Goal: Information Seeking & Learning: Learn about a topic

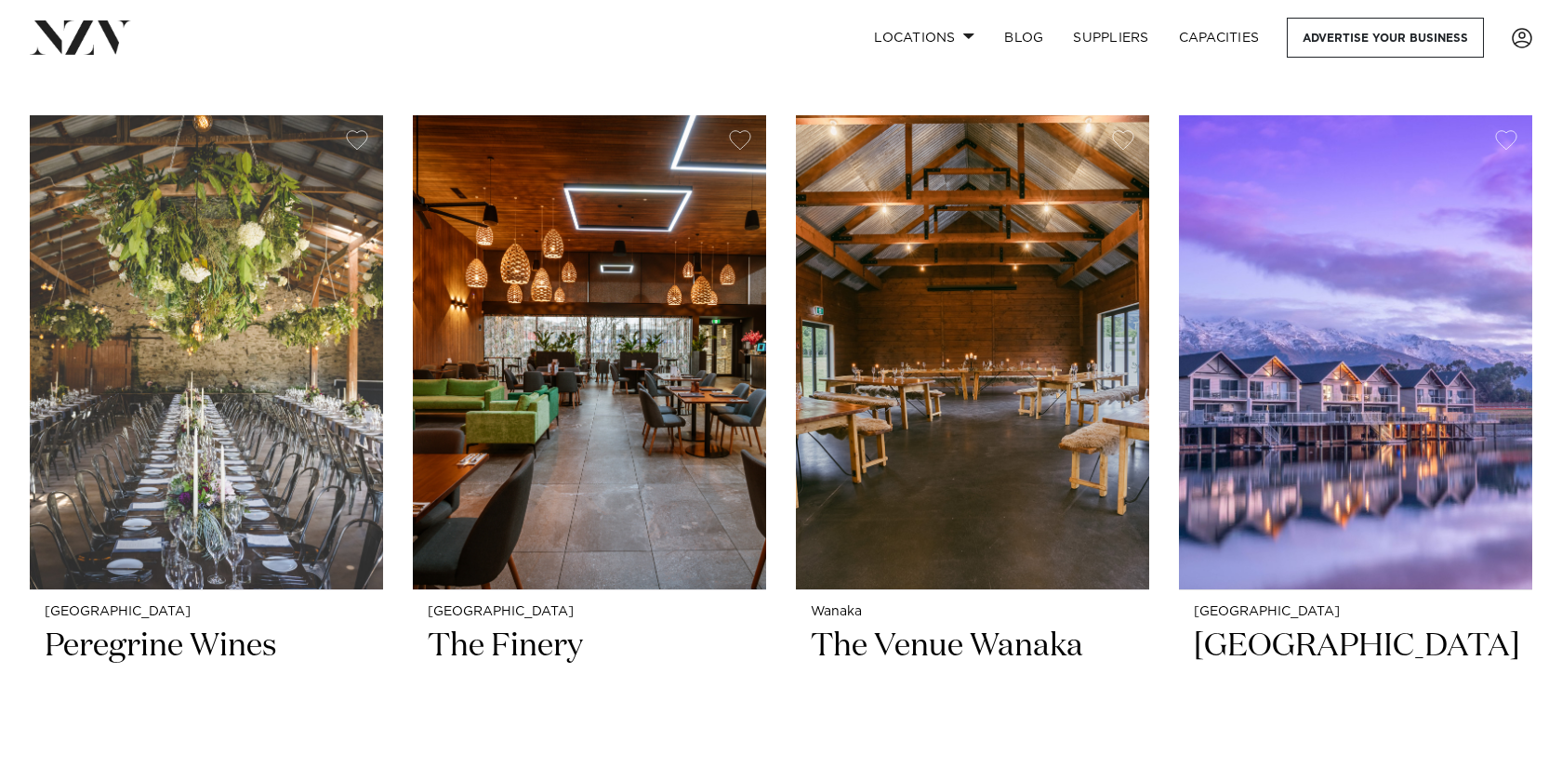
scroll to position [647, 0]
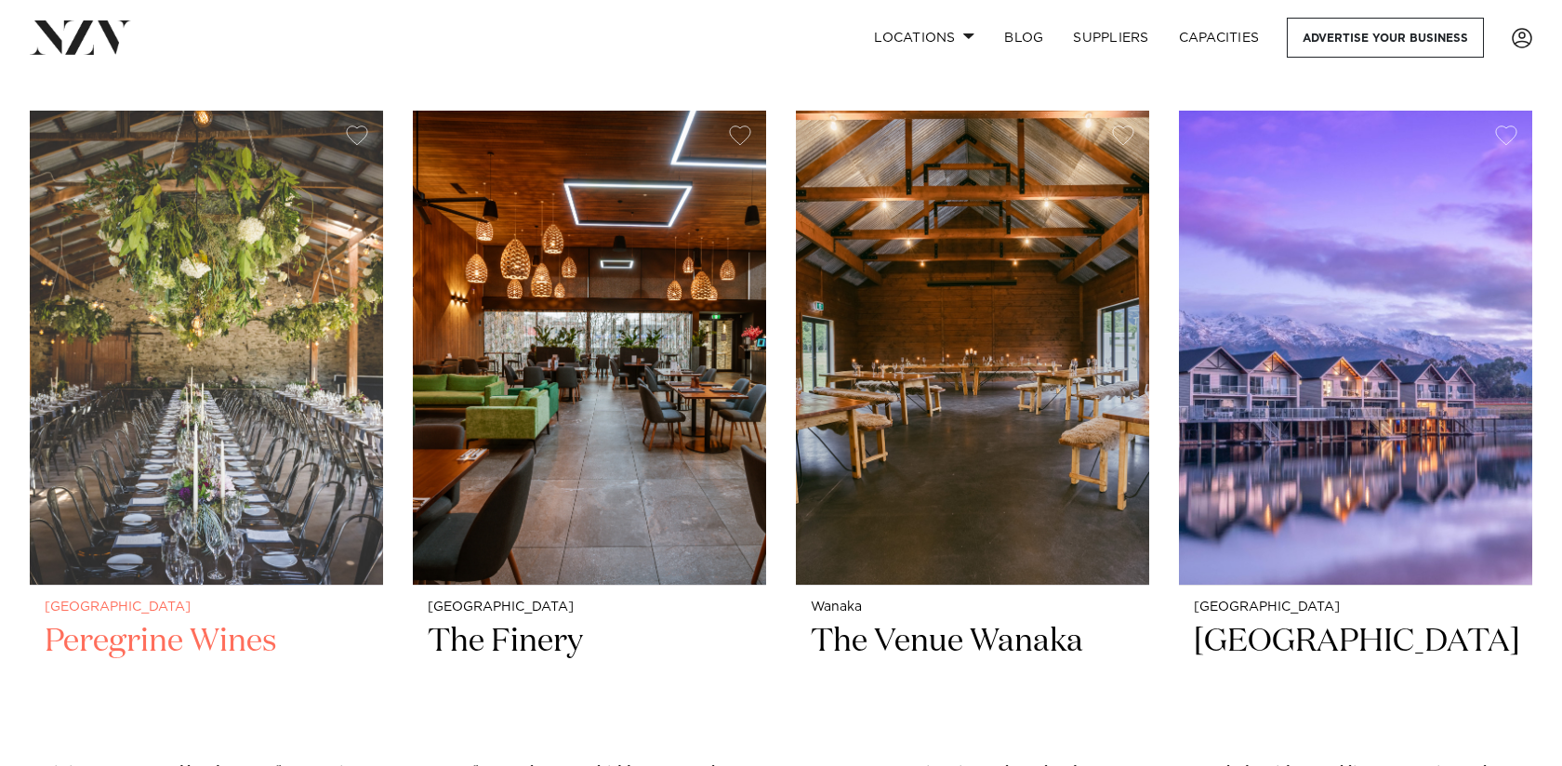
click at [273, 425] on img at bounding box center [206, 348] width 353 height 474
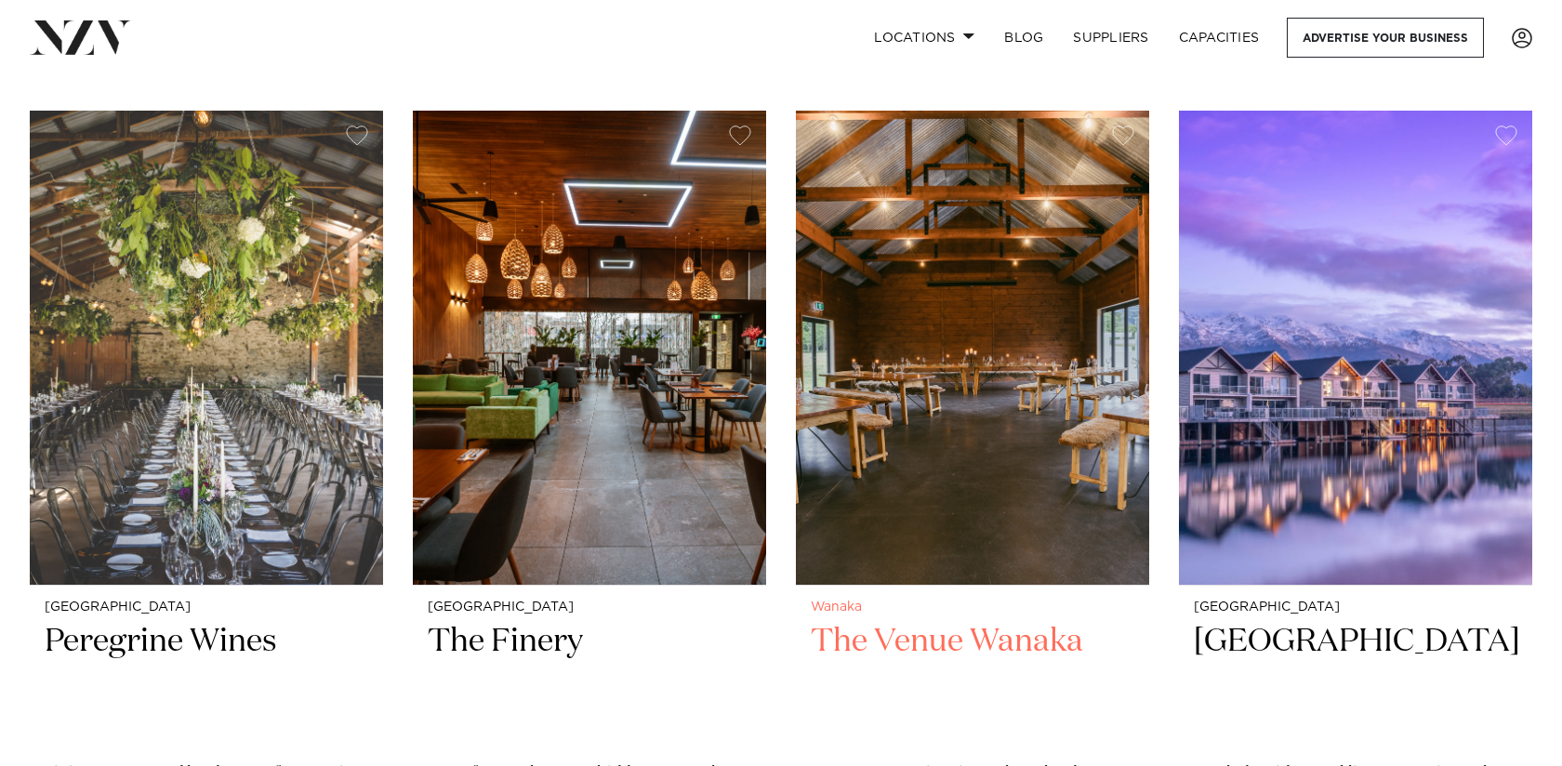
click at [1068, 588] on div "Wanaka The Venue [GEOGRAPHIC_DATA] Set amongst an iconic southern landscape, Th…" at bounding box center [972, 772] width 353 height 373
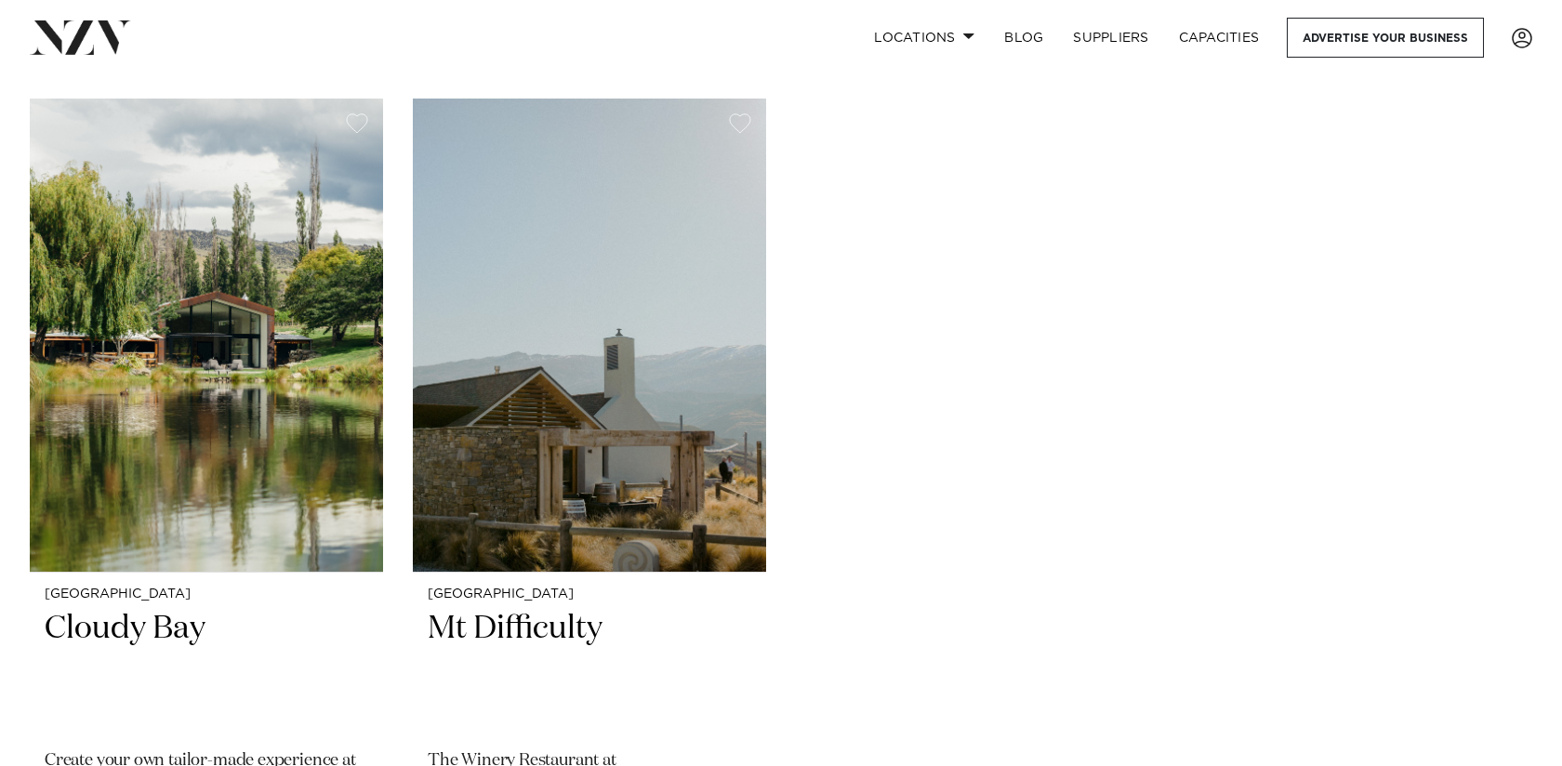
scroll to position [1540, 0]
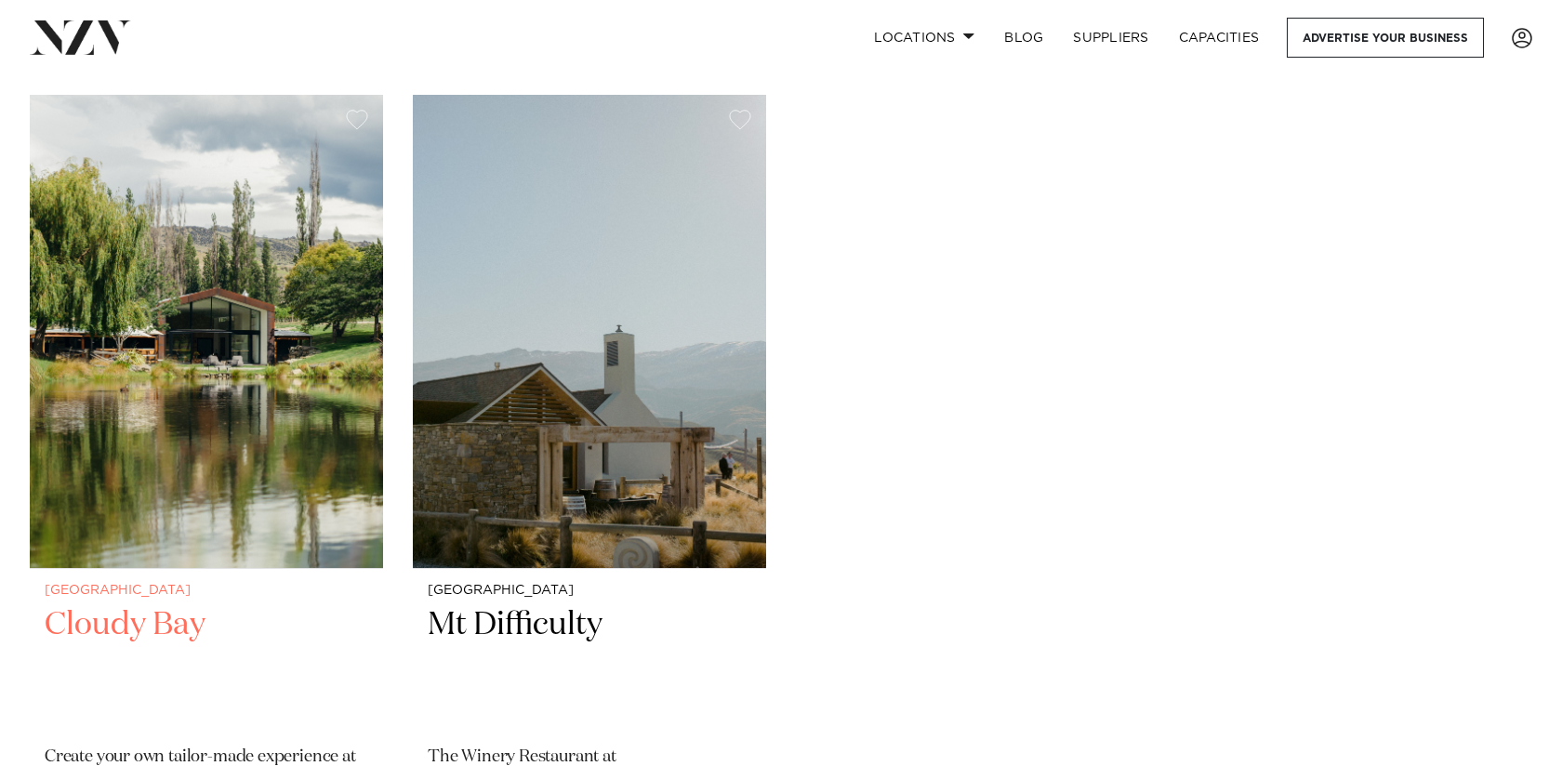
click at [120, 628] on h2 "Cloudy Bay" at bounding box center [206, 666] width 323 height 125
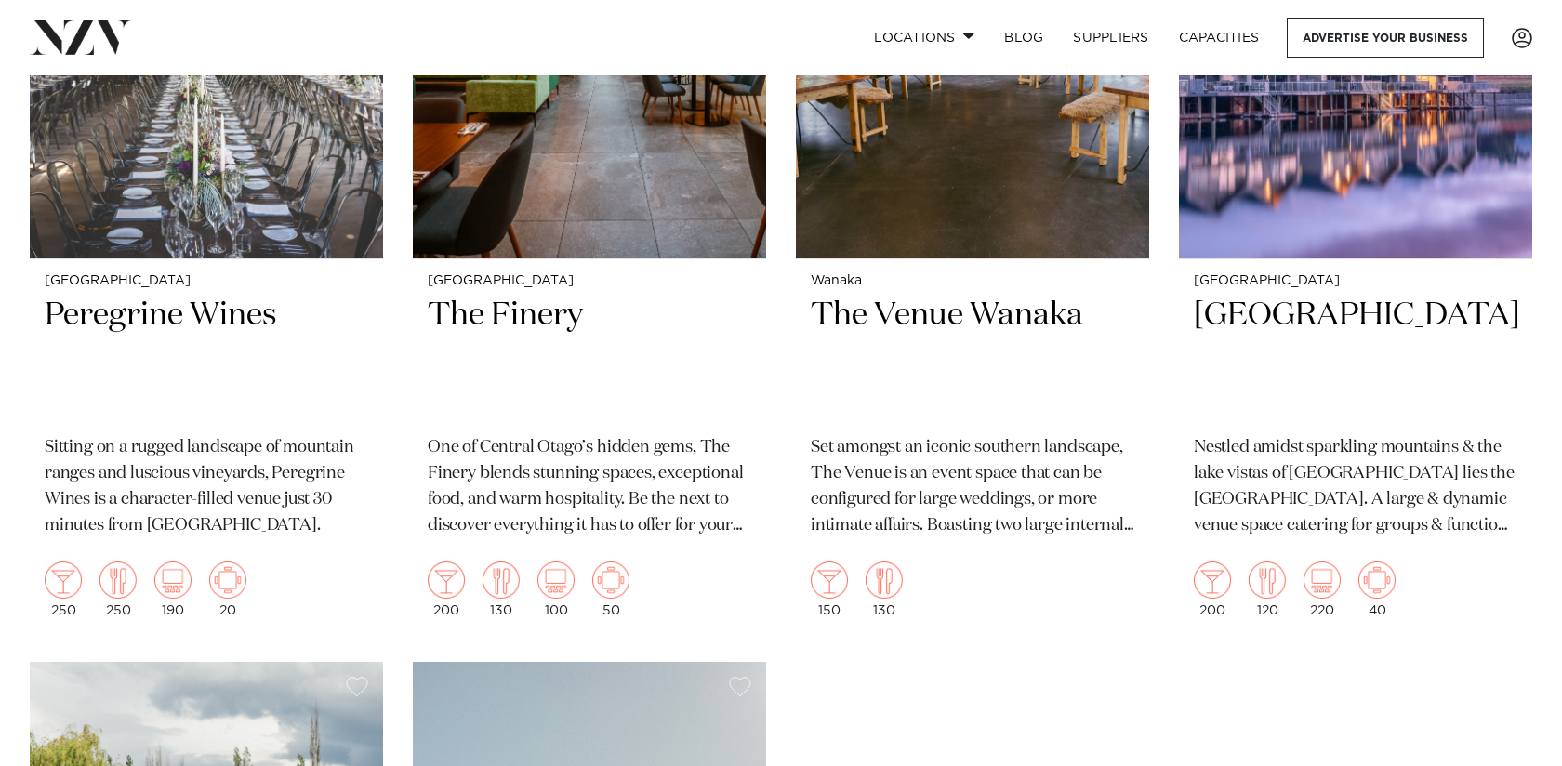
scroll to position [0, 0]
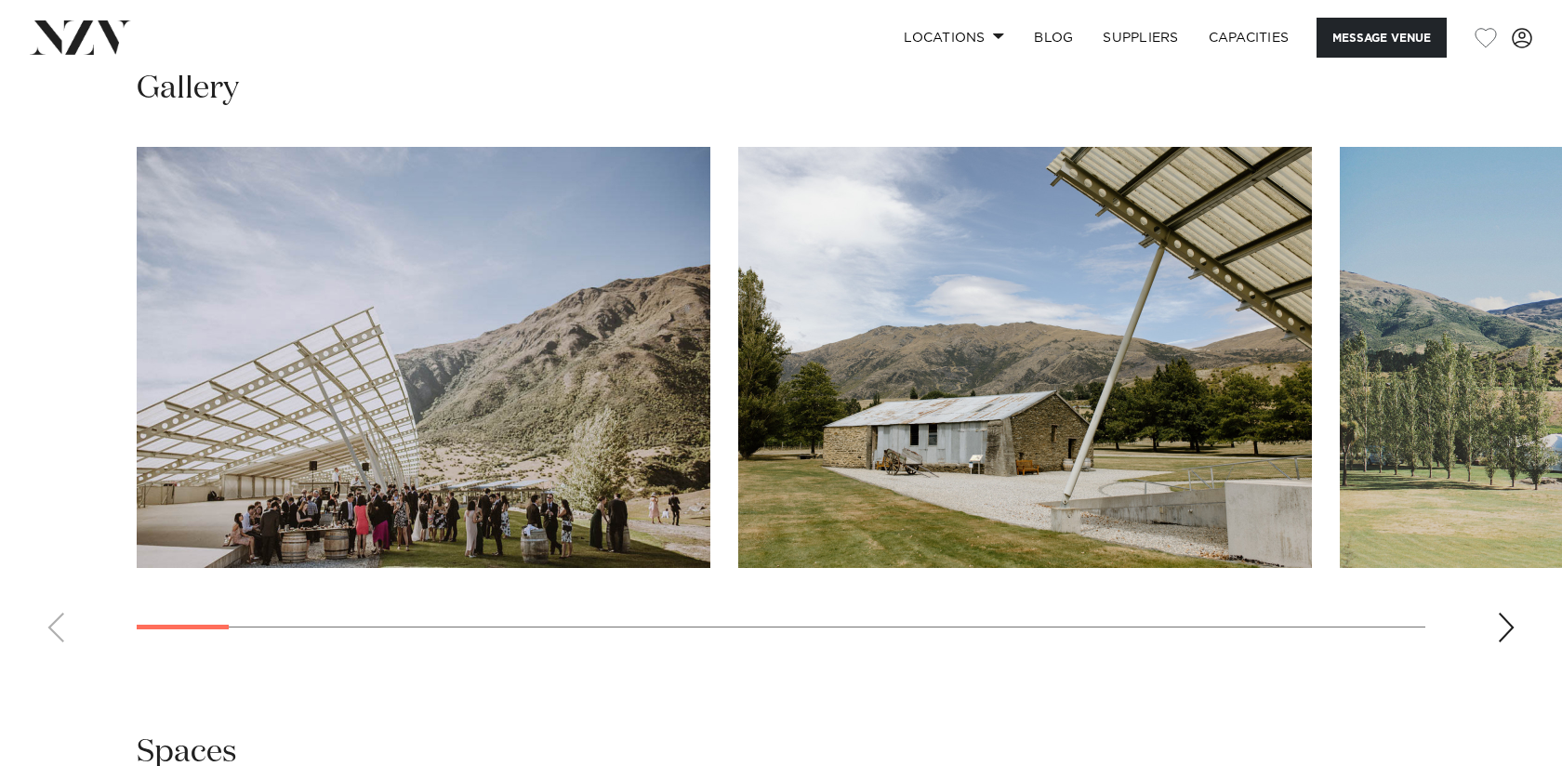
scroll to position [1715, 0]
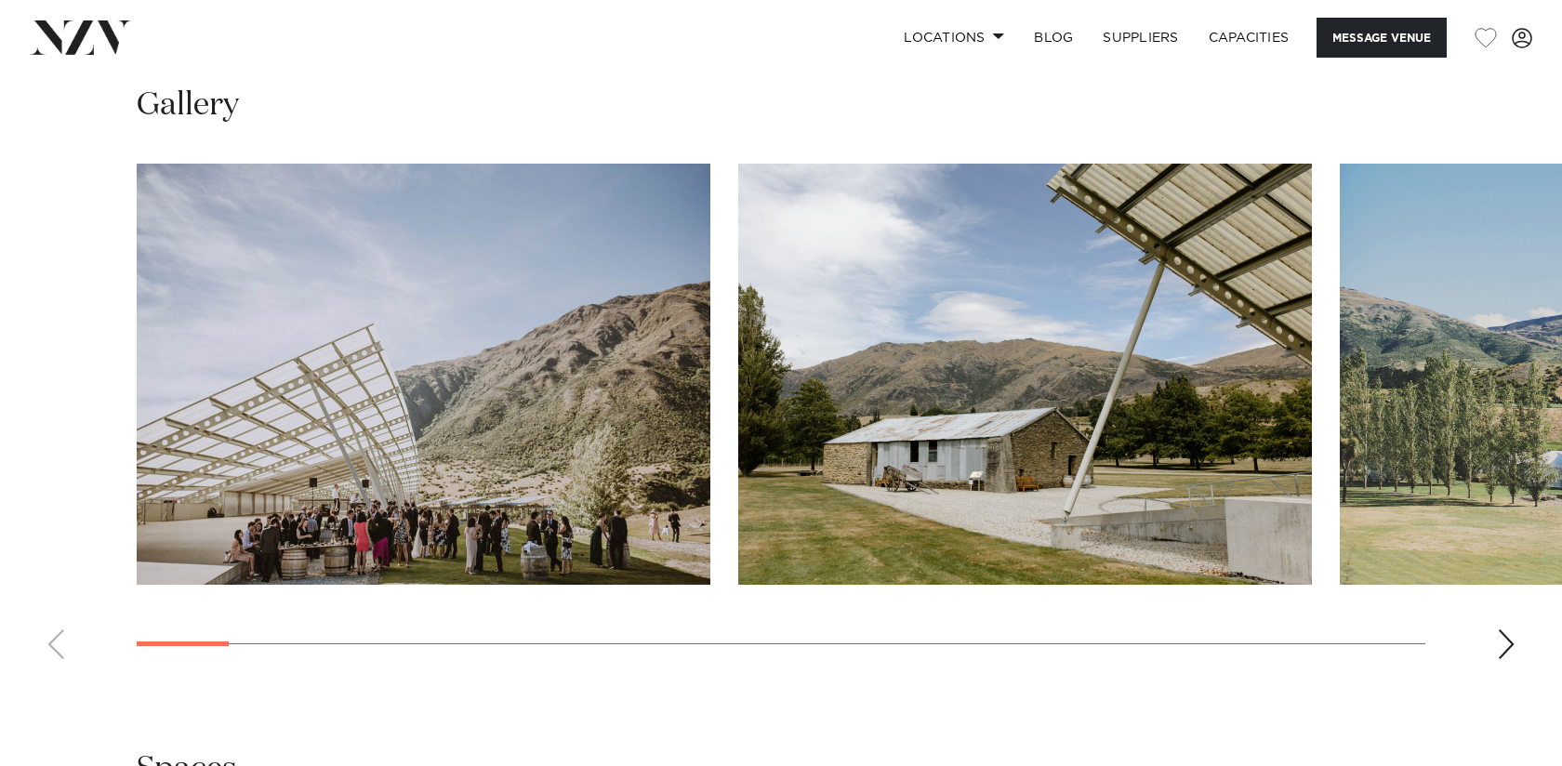
click at [1506, 651] on div "Next slide" at bounding box center [1506, 644] width 19 height 30
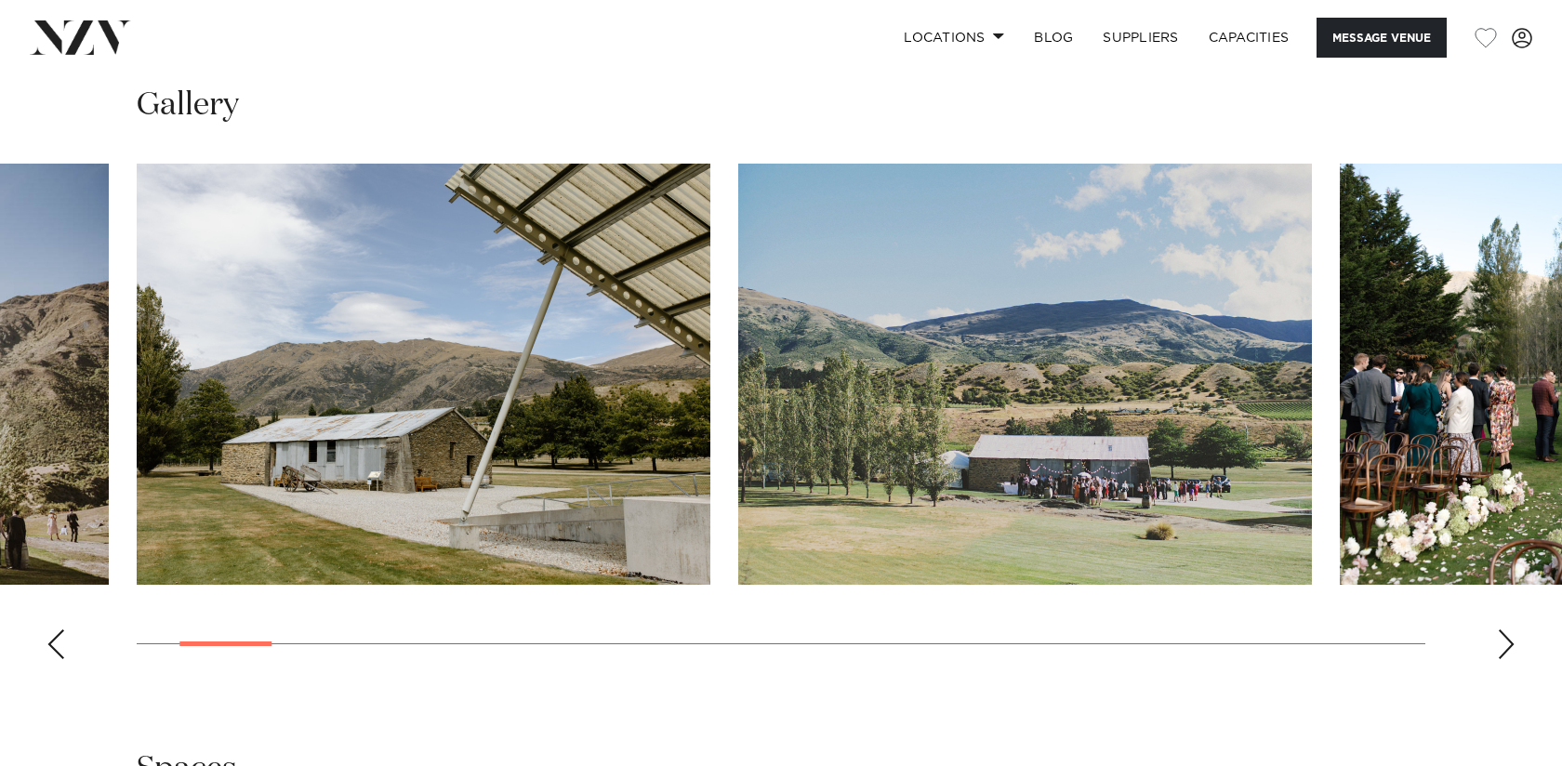
click at [1506, 651] on div "Next slide" at bounding box center [1506, 644] width 19 height 30
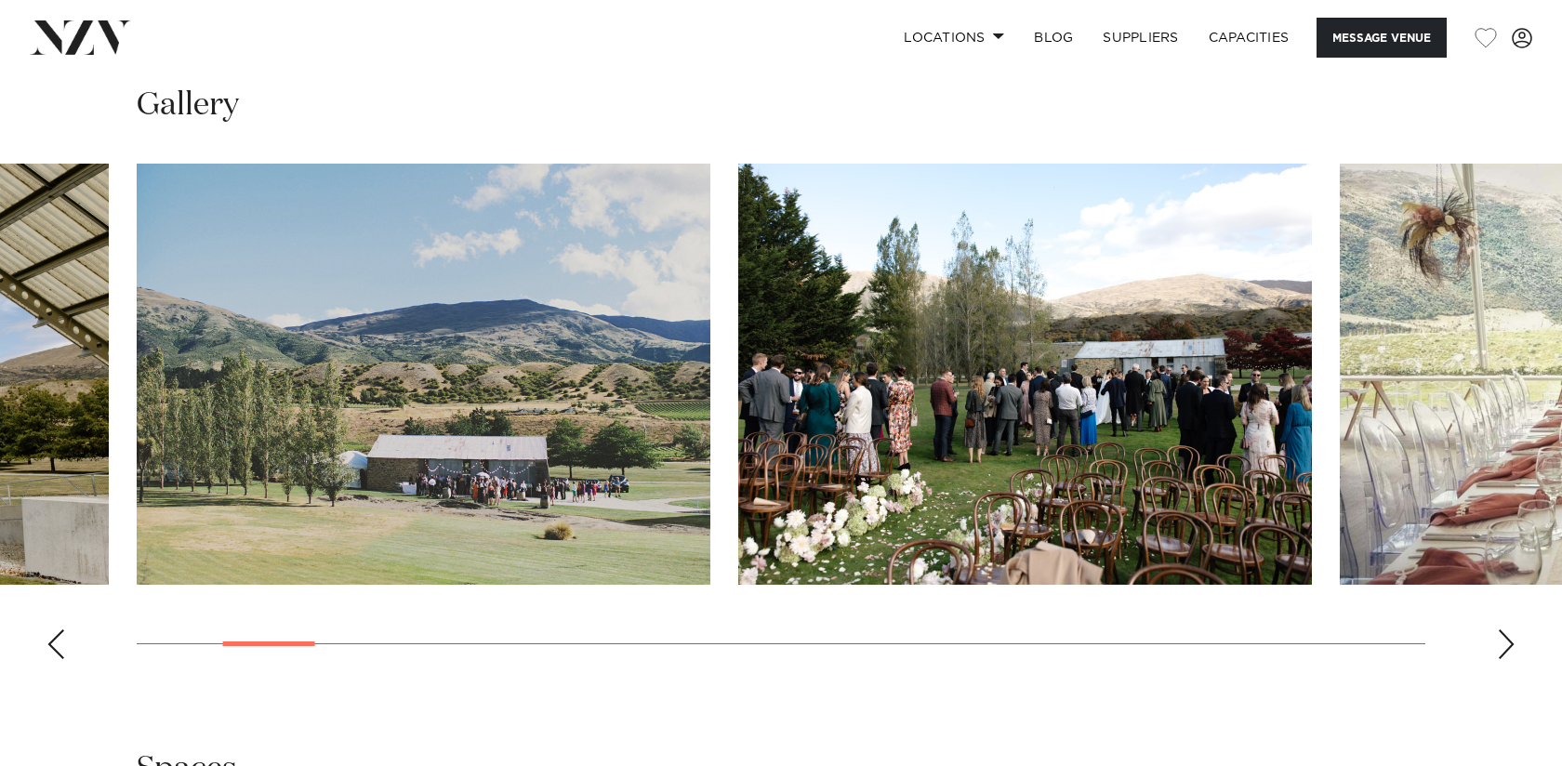
click at [1506, 651] on div "Next slide" at bounding box center [1506, 644] width 19 height 30
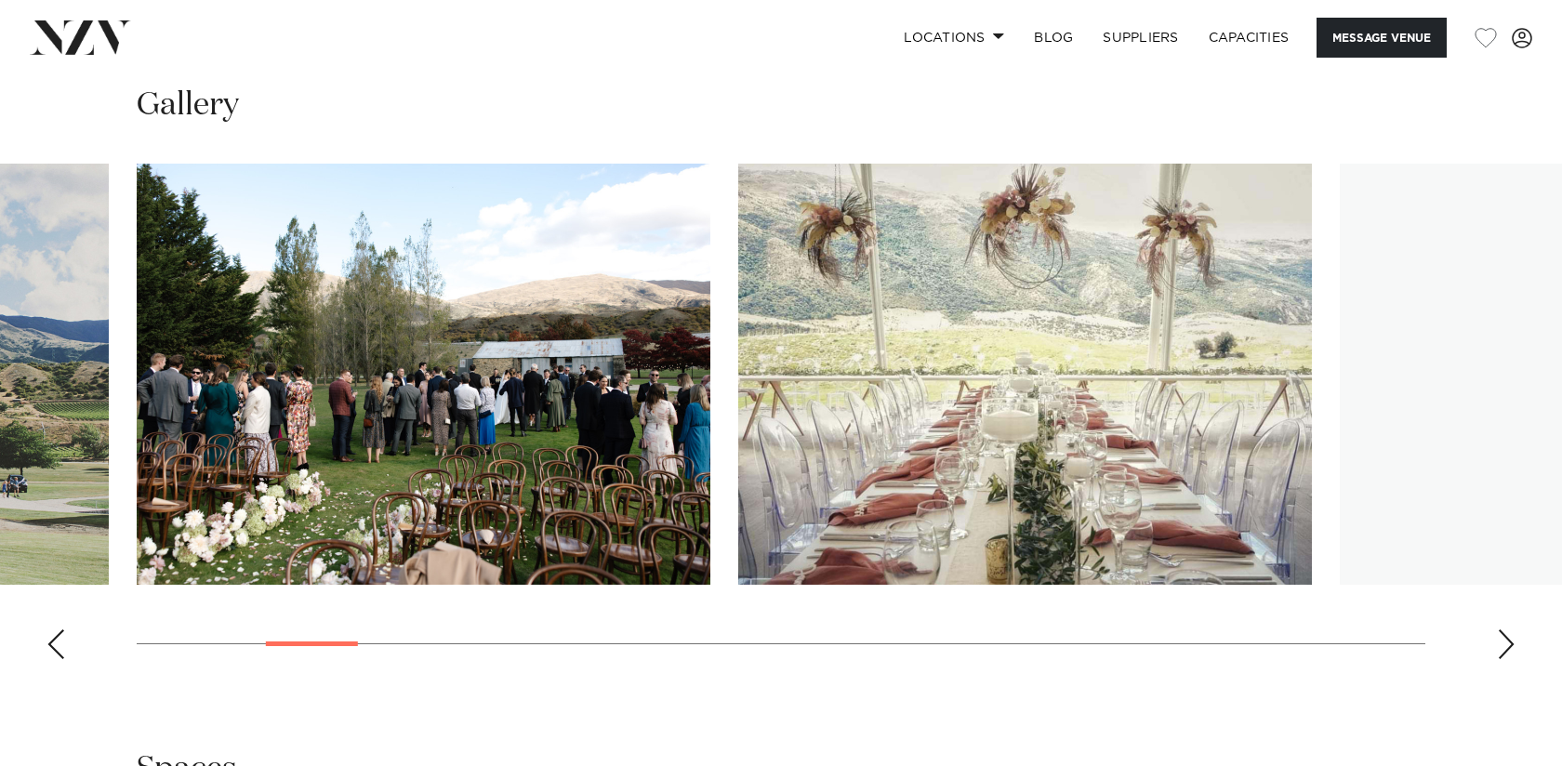
click at [1506, 651] on div "Next slide" at bounding box center [1506, 644] width 19 height 30
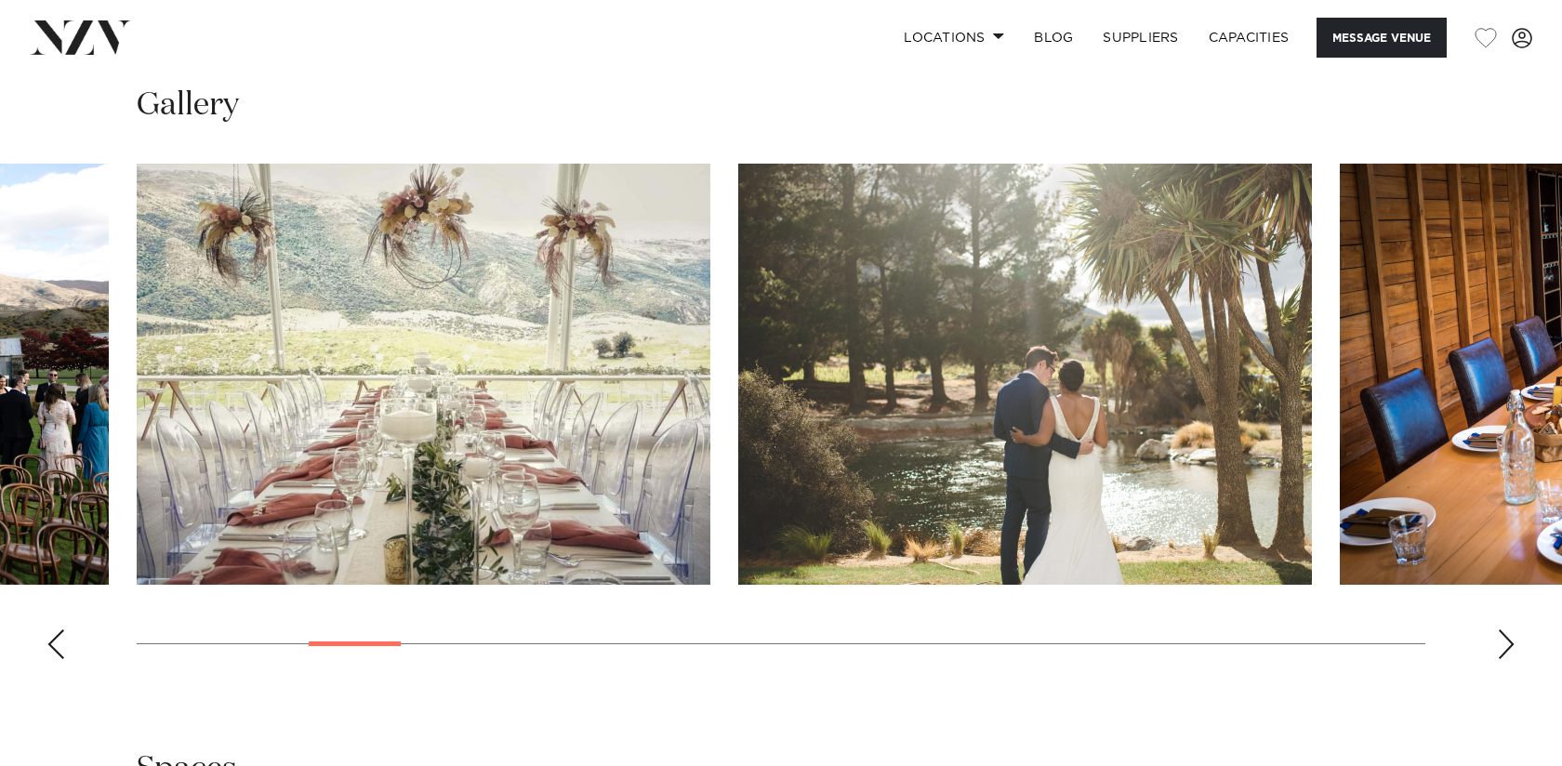
click at [1506, 651] on div "Next slide" at bounding box center [1506, 644] width 19 height 30
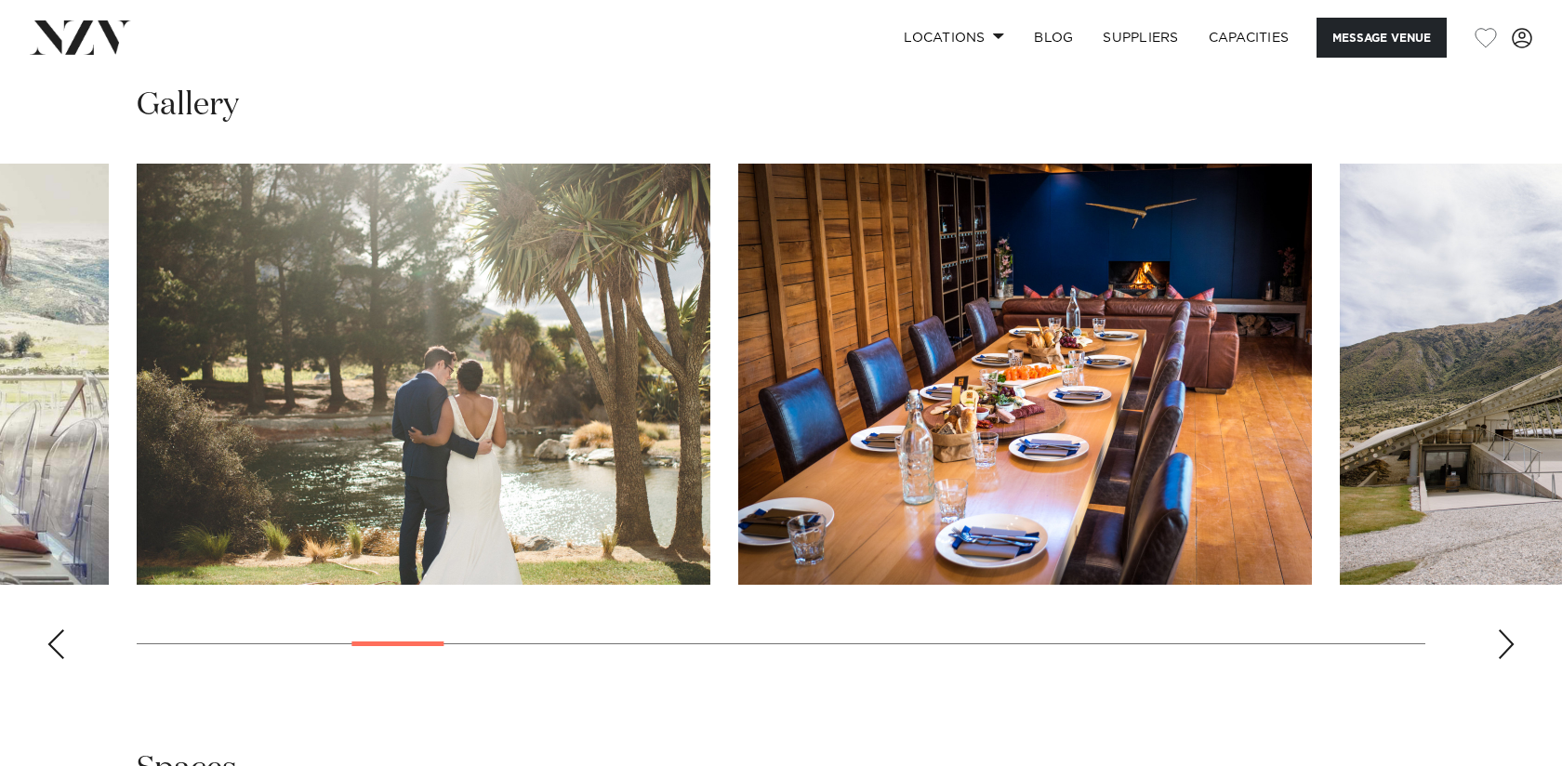
click at [1506, 651] on div "Next slide" at bounding box center [1506, 644] width 19 height 30
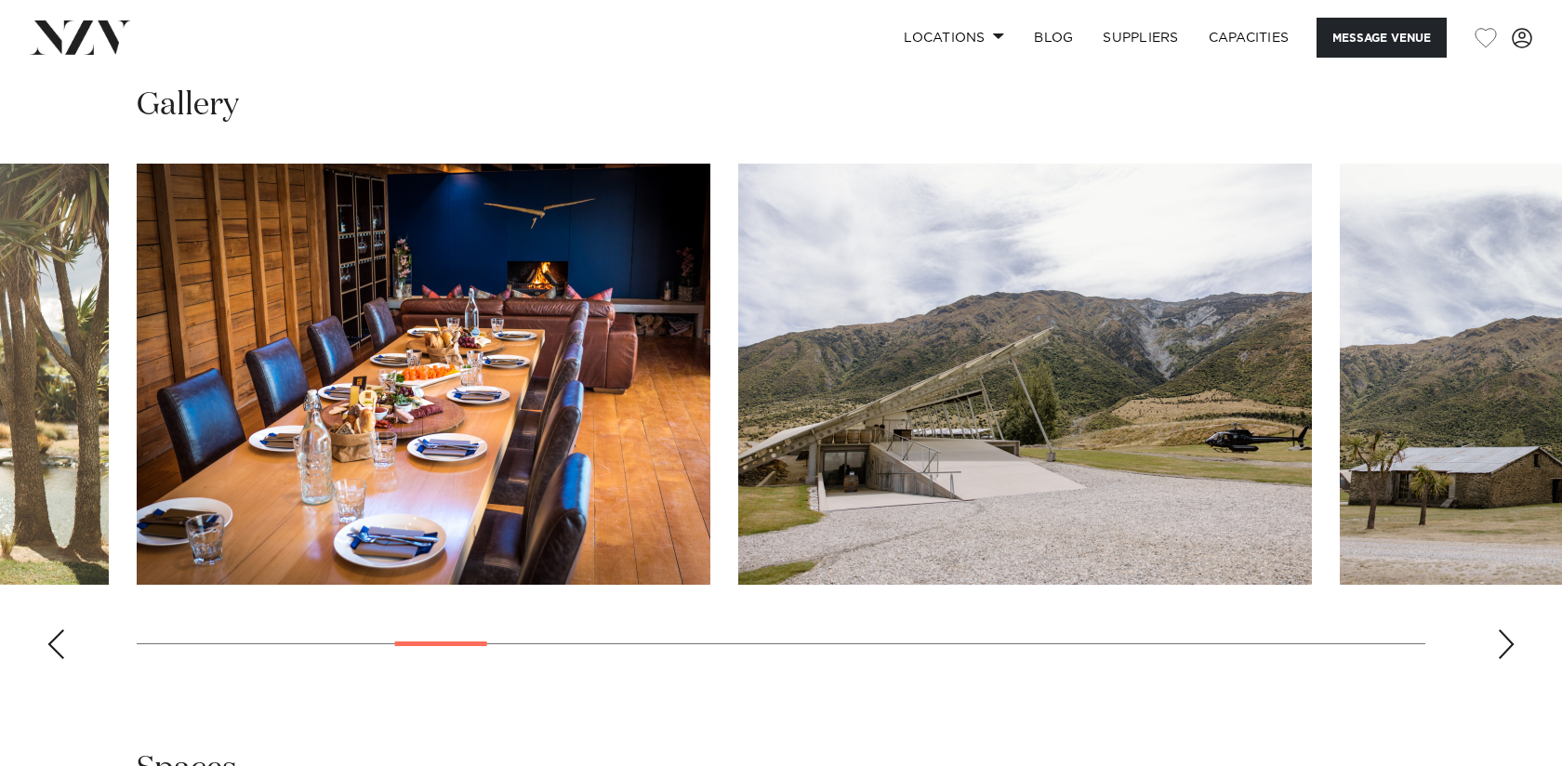
click at [1506, 651] on div "Next slide" at bounding box center [1506, 644] width 19 height 30
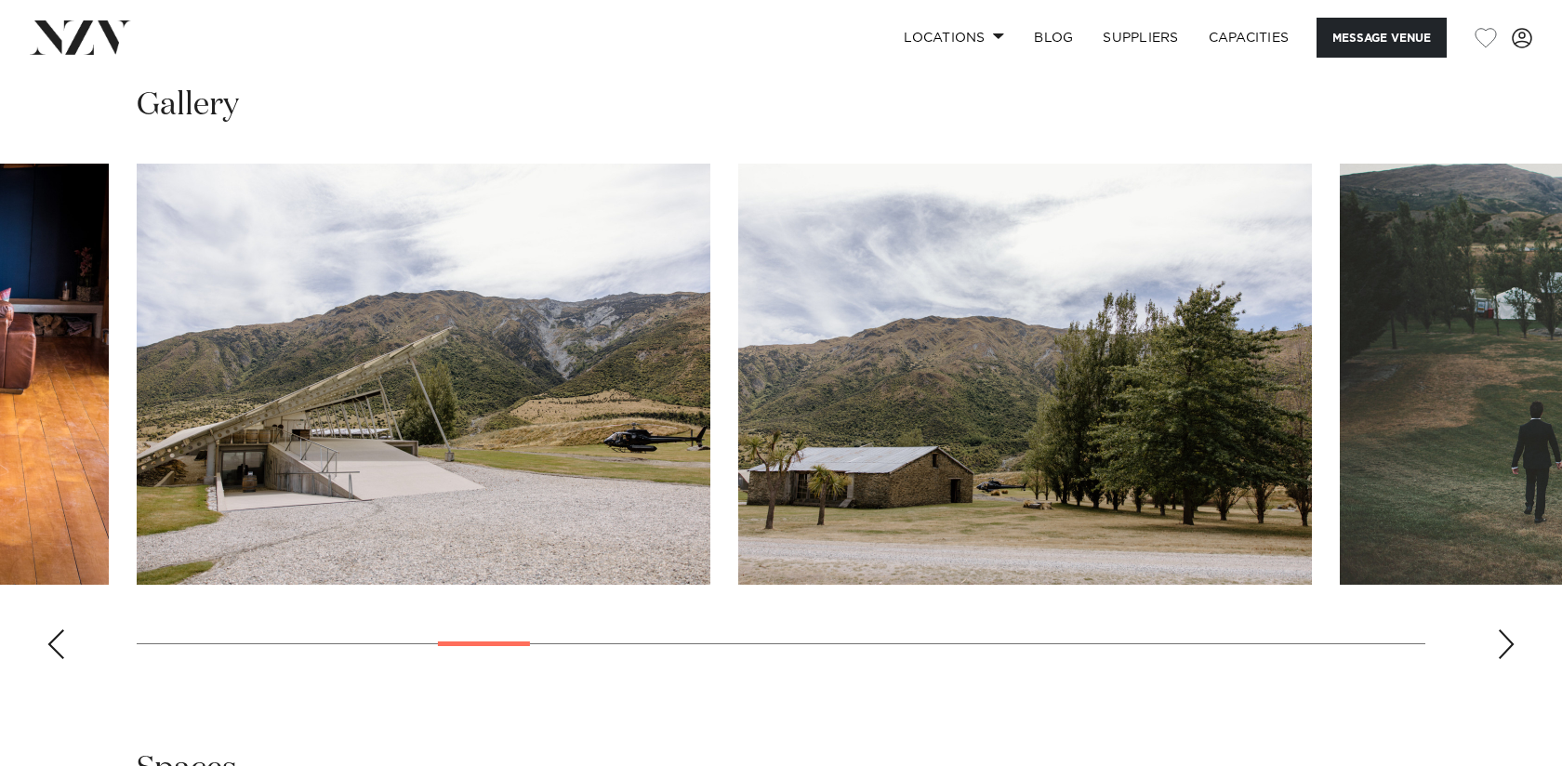
click at [1506, 651] on div "Next slide" at bounding box center [1506, 644] width 19 height 30
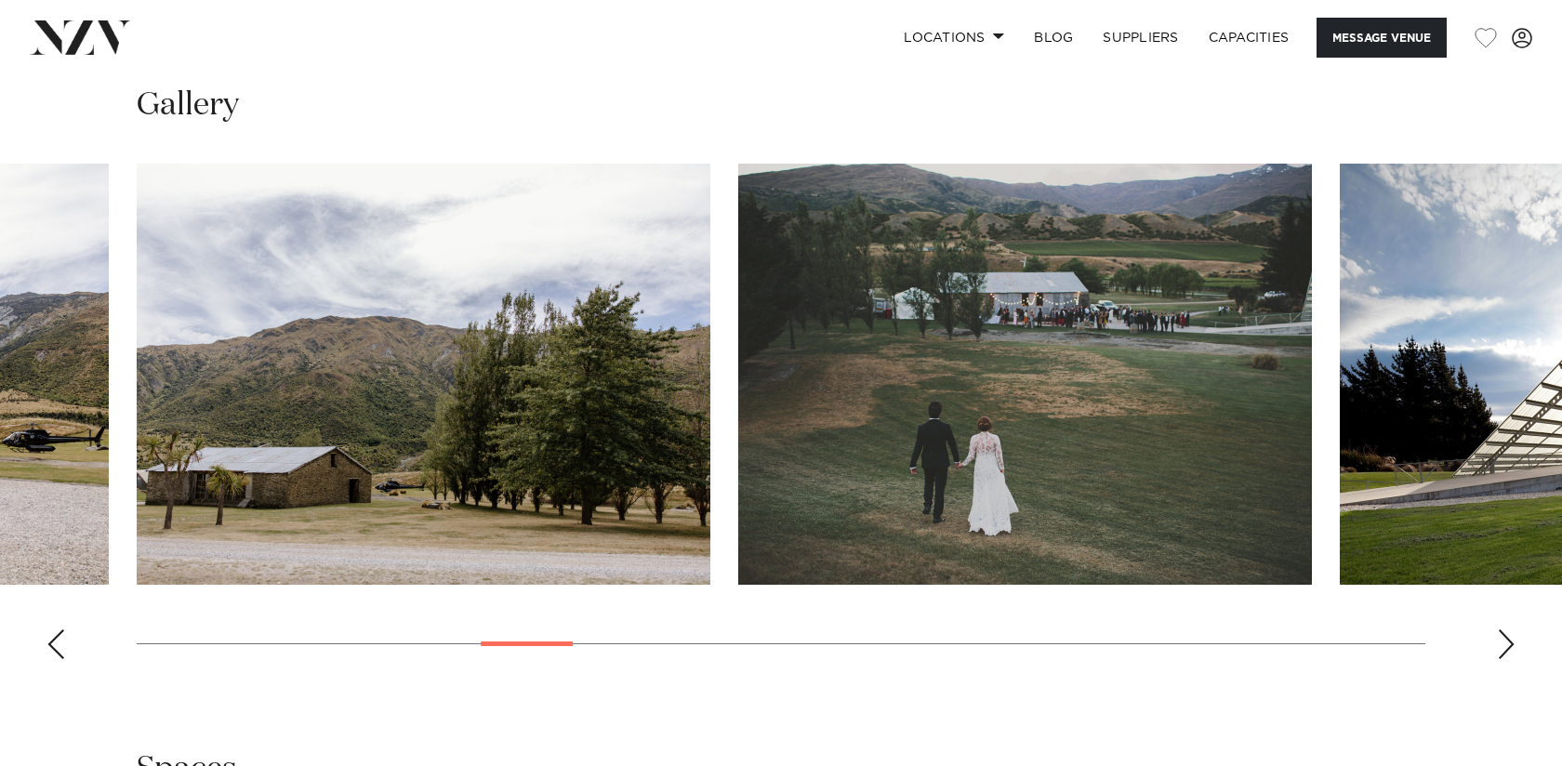
click at [1506, 651] on div "Next slide" at bounding box center [1506, 644] width 19 height 30
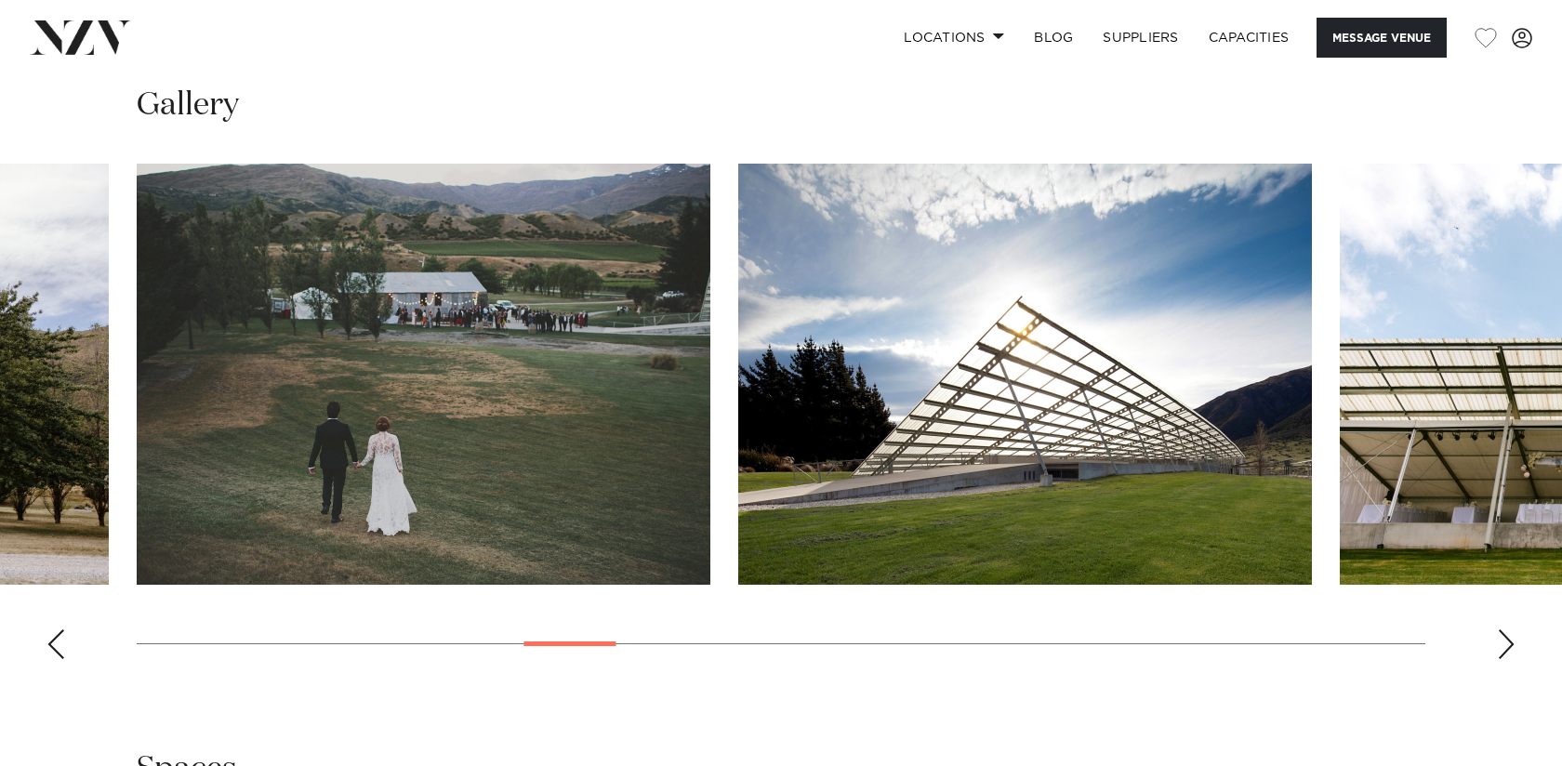
click at [1506, 651] on div "Next slide" at bounding box center [1506, 644] width 19 height 30
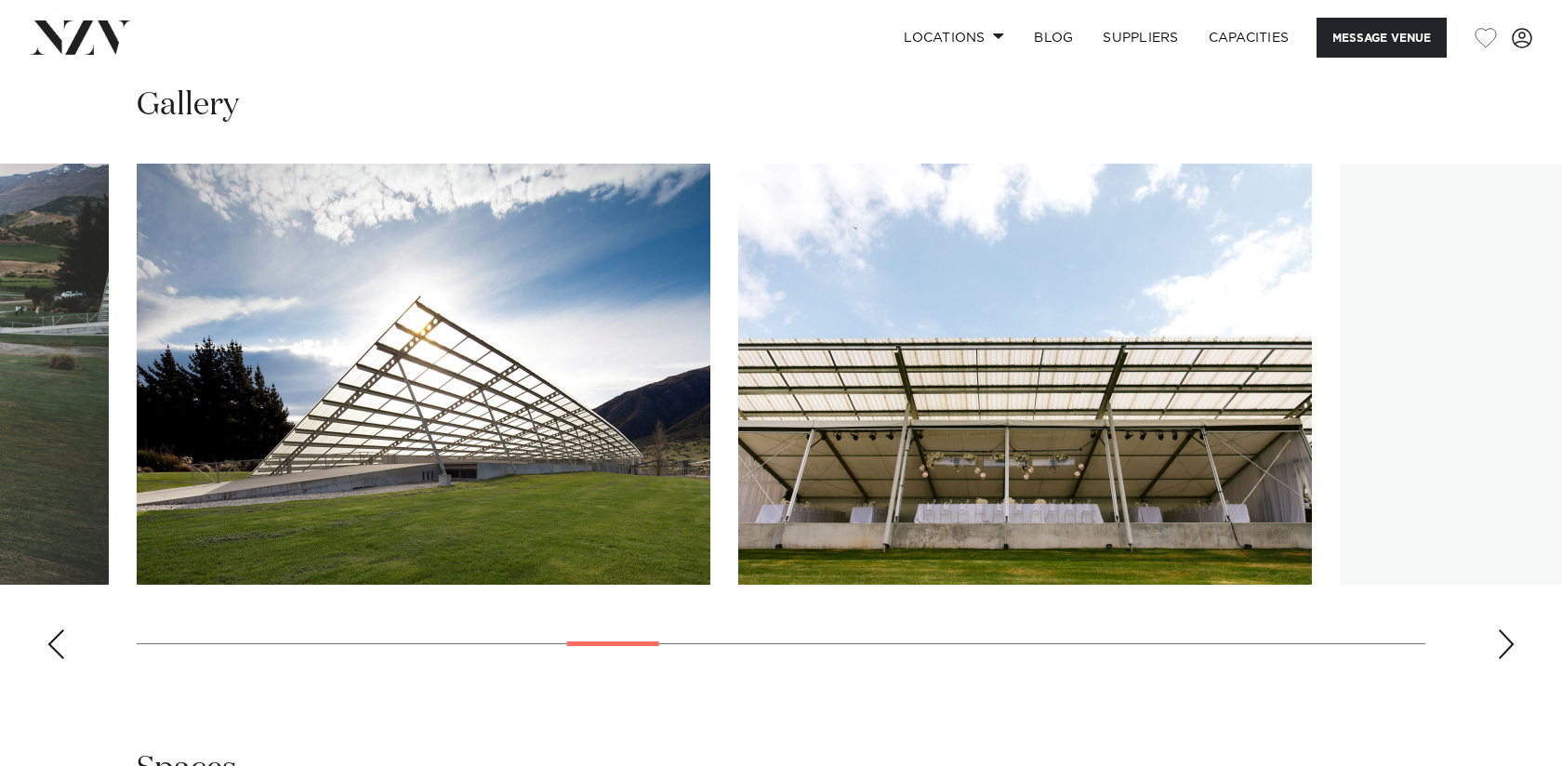
click at [1506, 651] on div "Next slide" at bounding box center [1506, 644] width 19 height 30
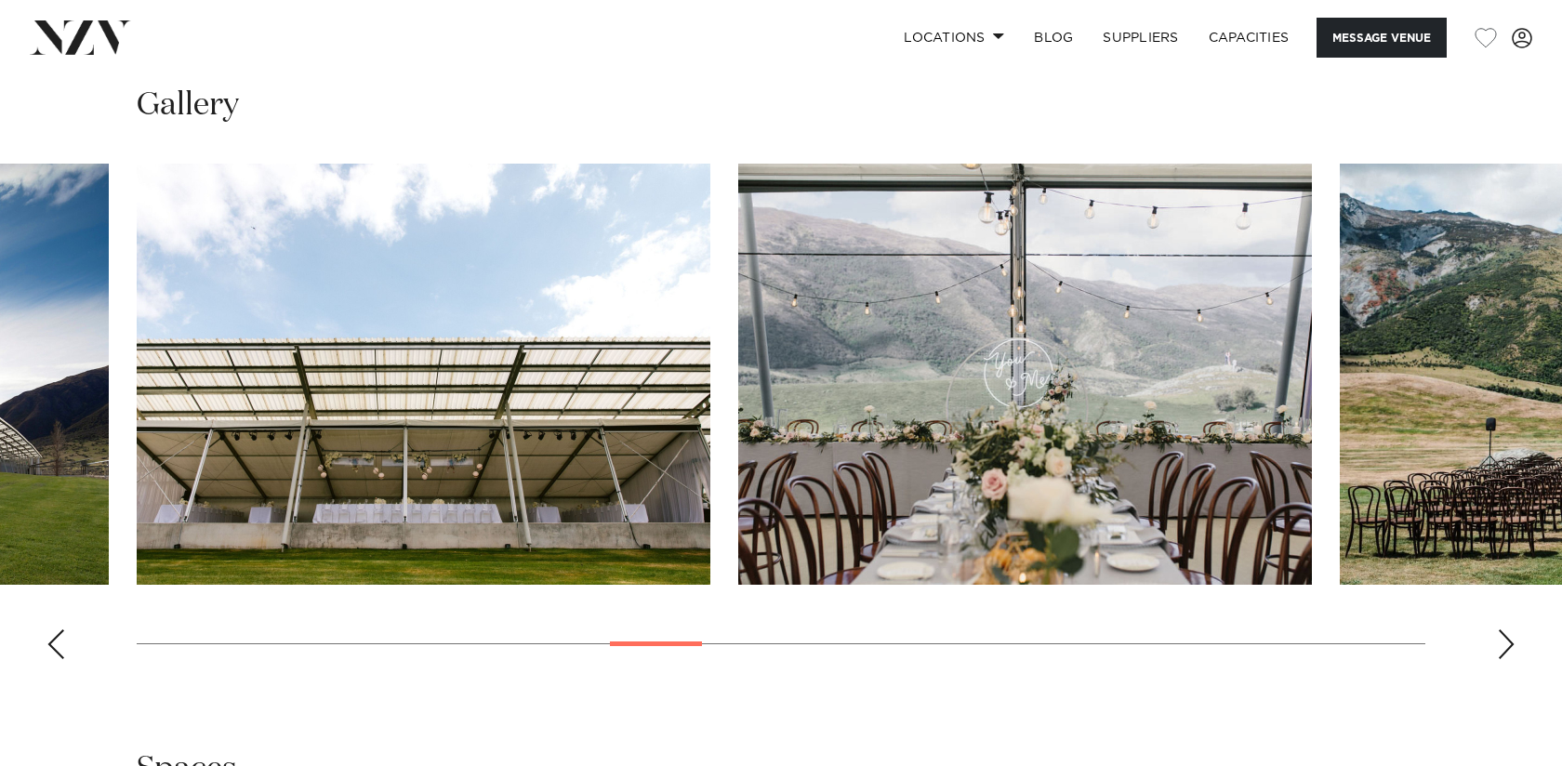
click at [1506, 651] on div "Next slide" at bounding box center [1506, 644] width 19 height 30
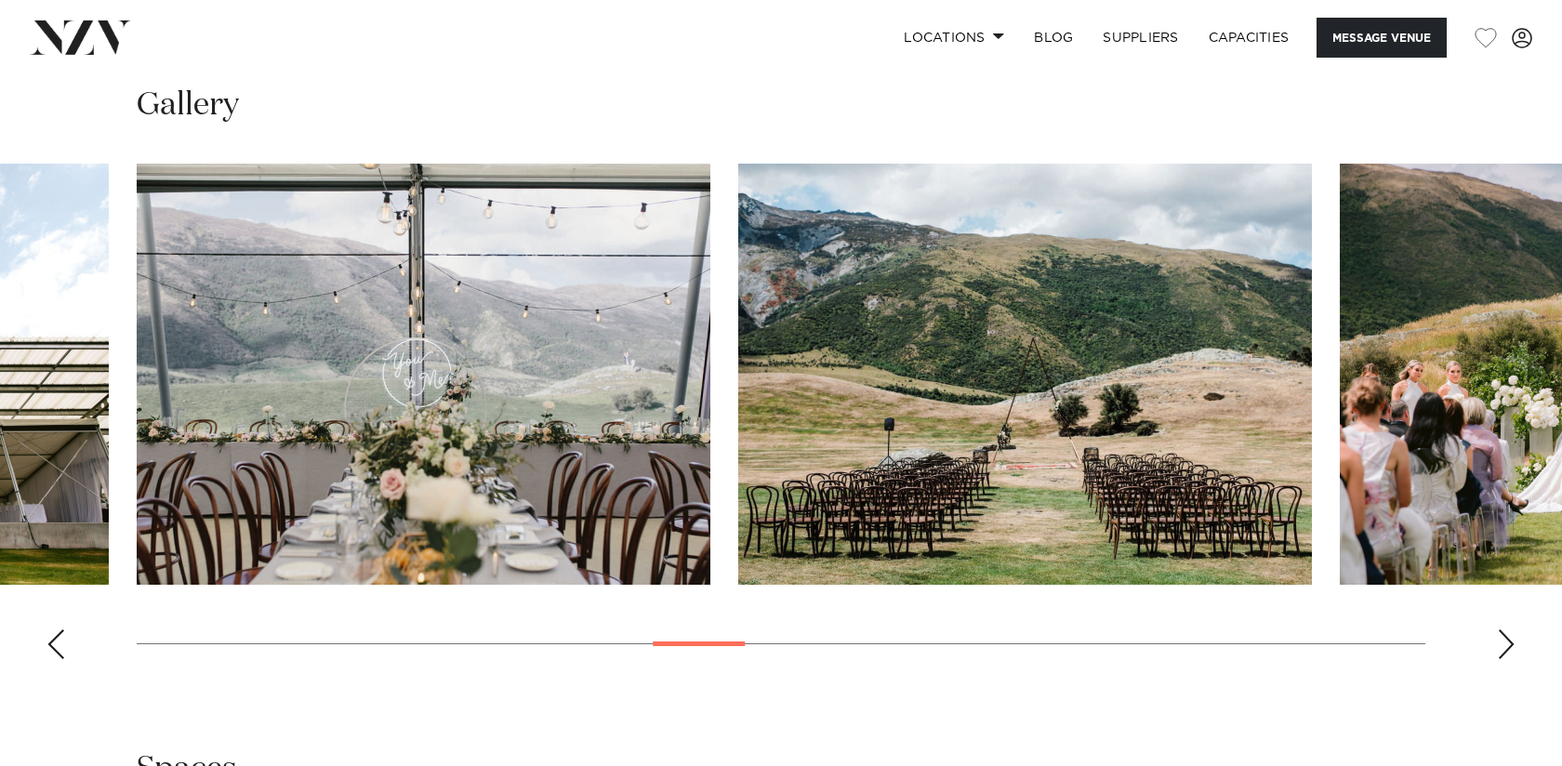
click at [1506, 651] on div "Next slide" at bounding box center [1506, 644] width 19 height 30
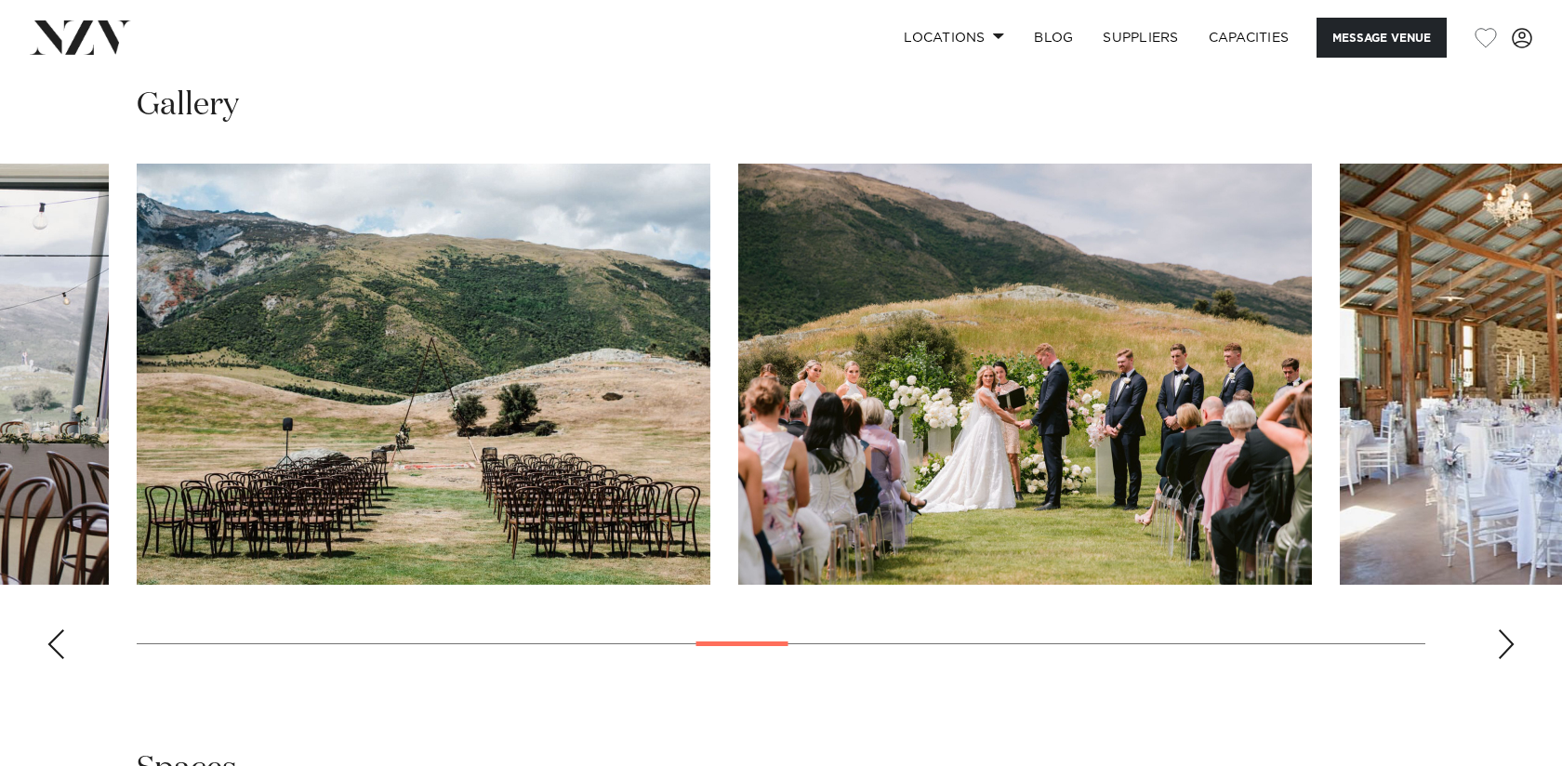
click at [1506, 651] on div "Next slide" at bounding box center [1506, 644] width 19 height 30
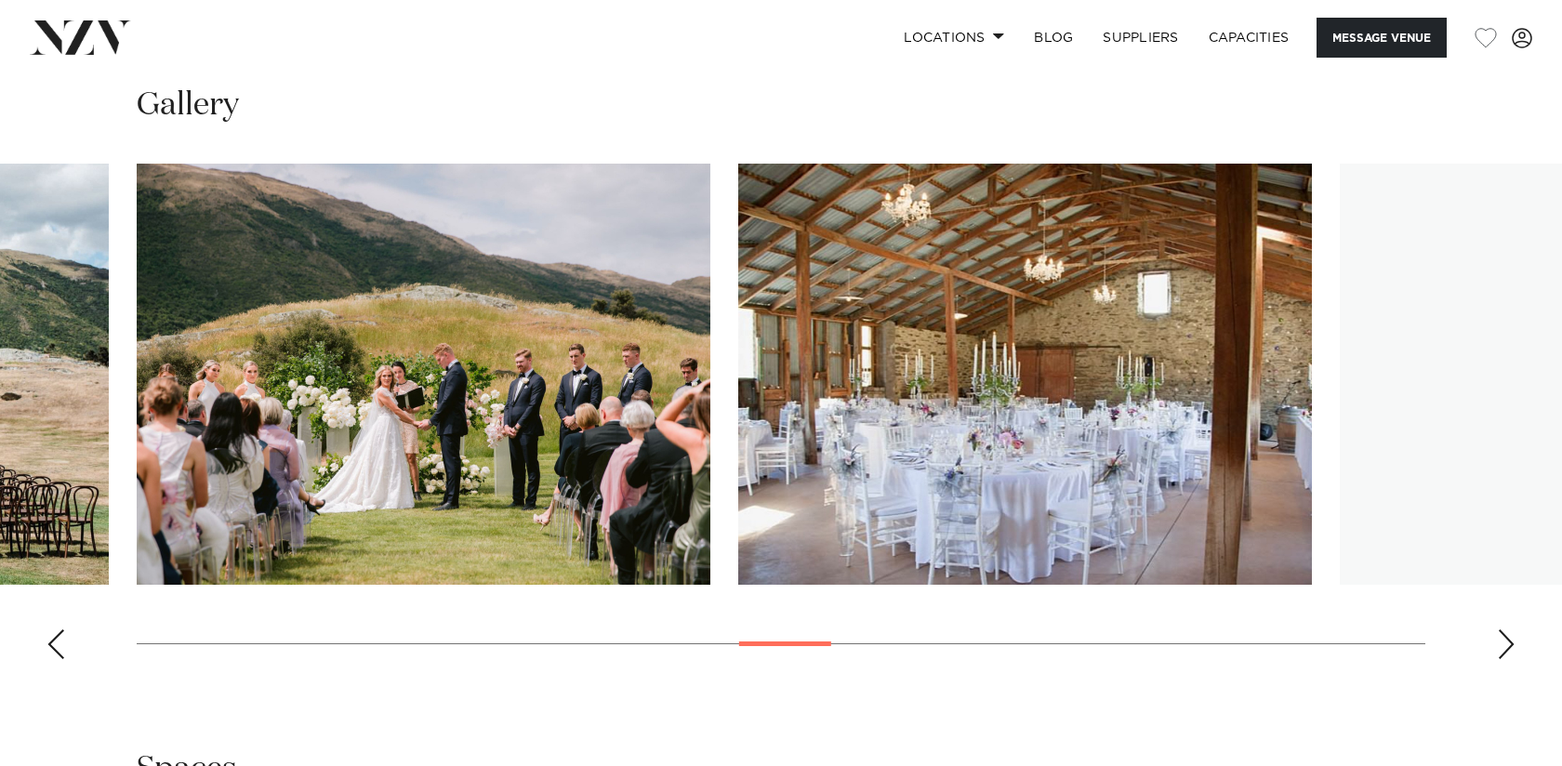
click at [1506, 651] on div "Next slide" at bounding box center [1506, 644] width 19 height 30
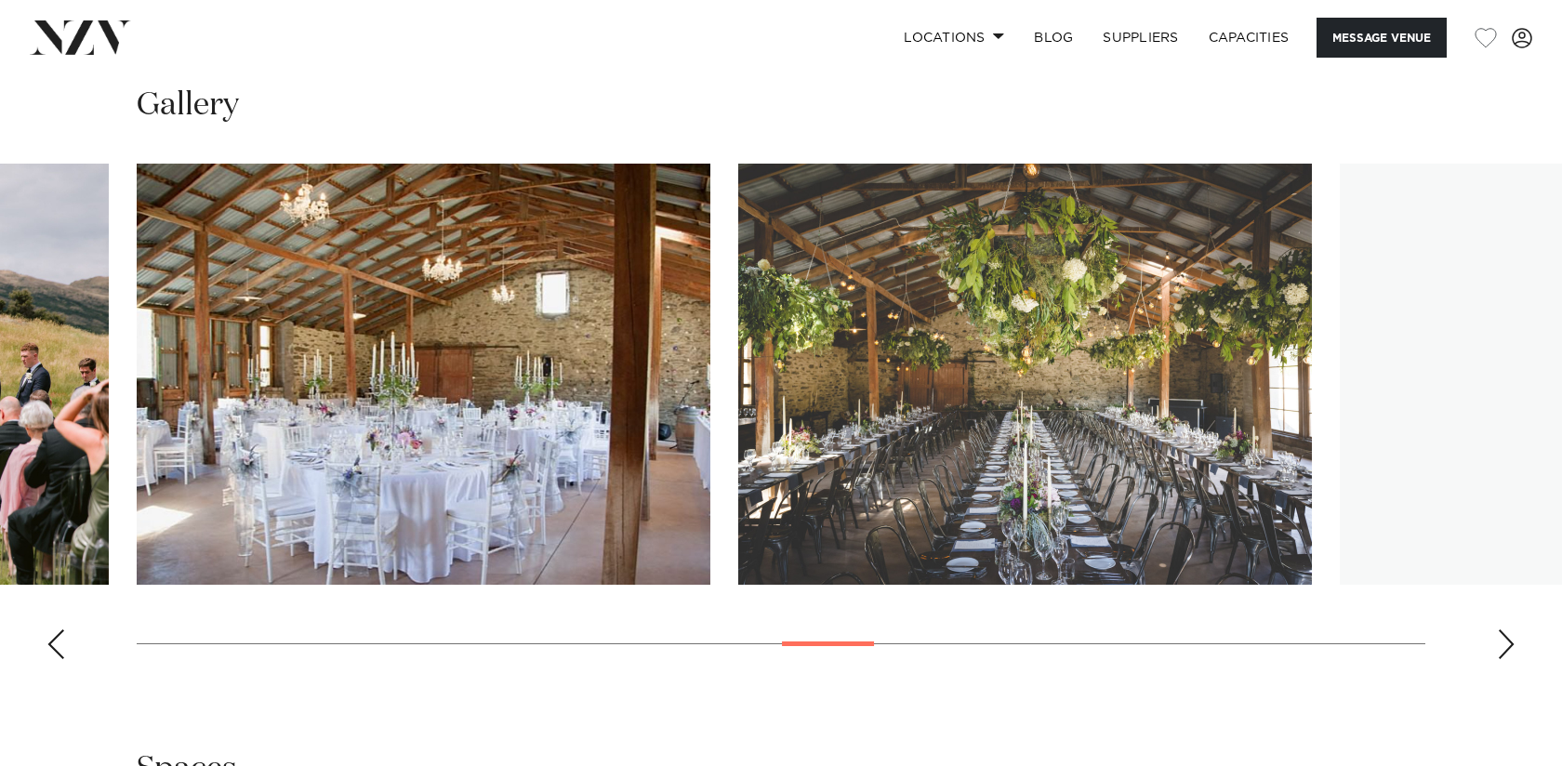
click at [1506, 651] on div "Next slide" at bounding box center [1506, 644] width 19 height 30
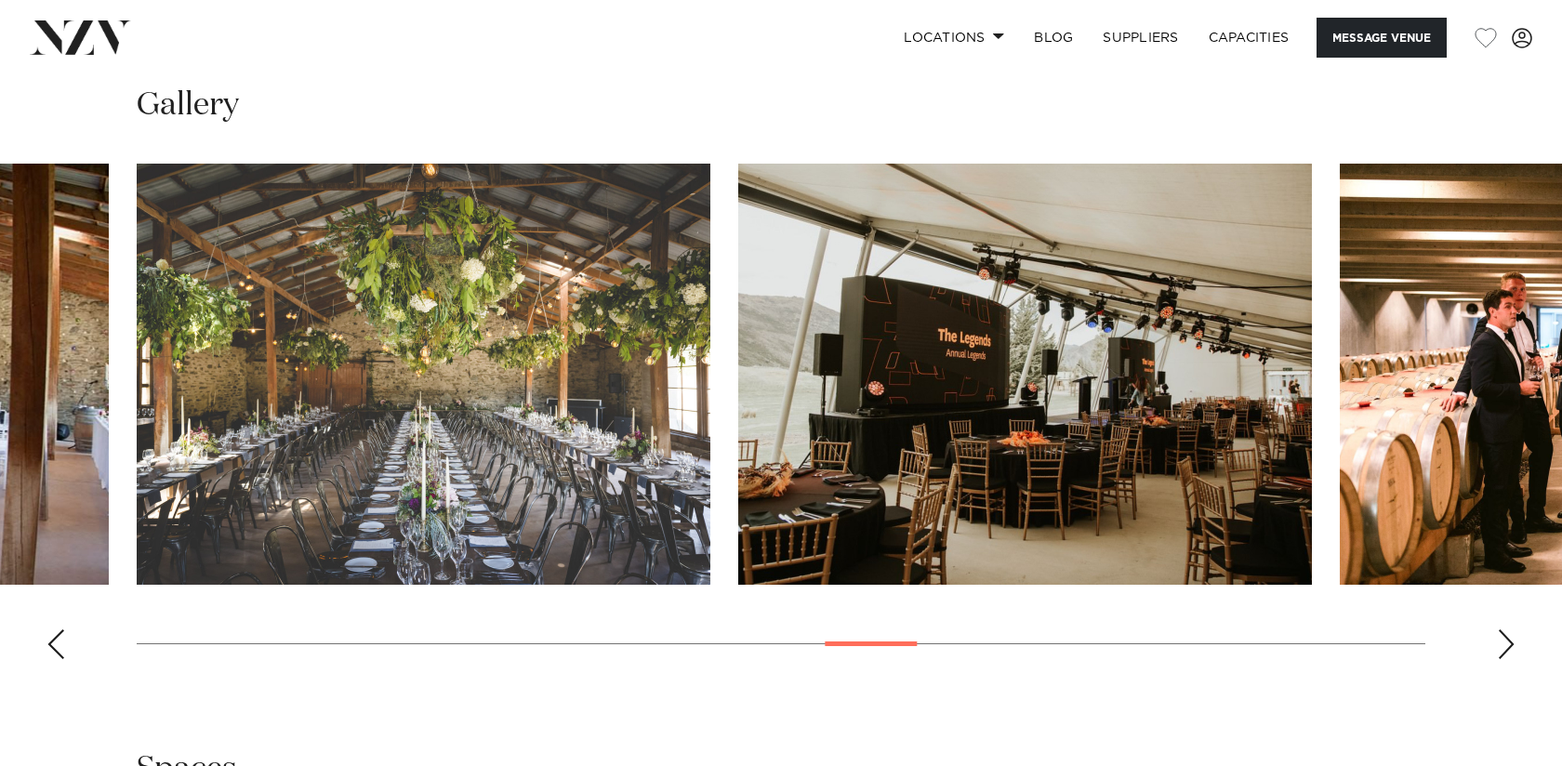
click at [1506, 651] on div "Next slide" at bounding box center [1506, 644] width 19 height 30
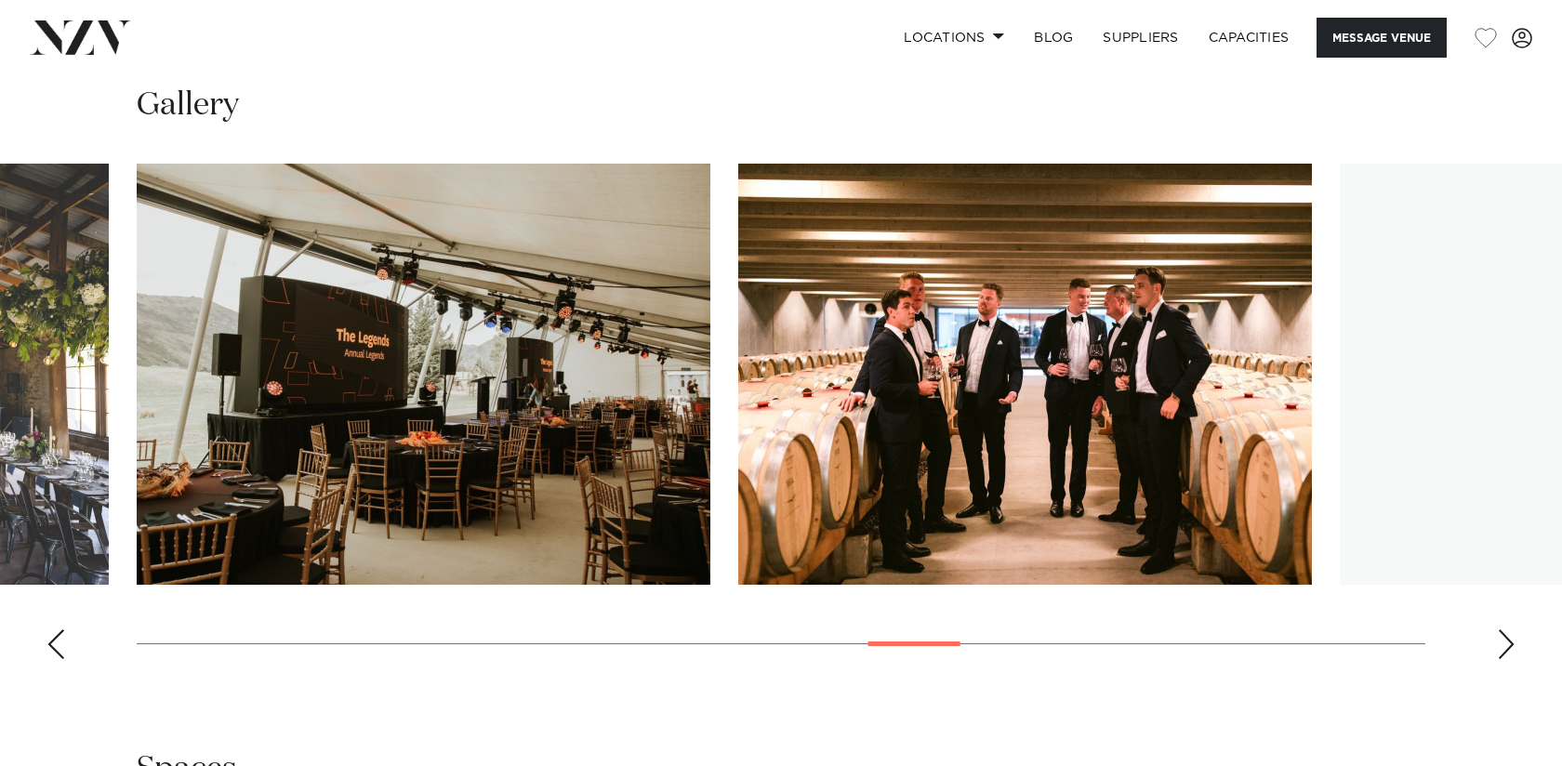
click at [1506, 651] on div "Next slide" at bounding box center [1506, 644] width 19 height 30
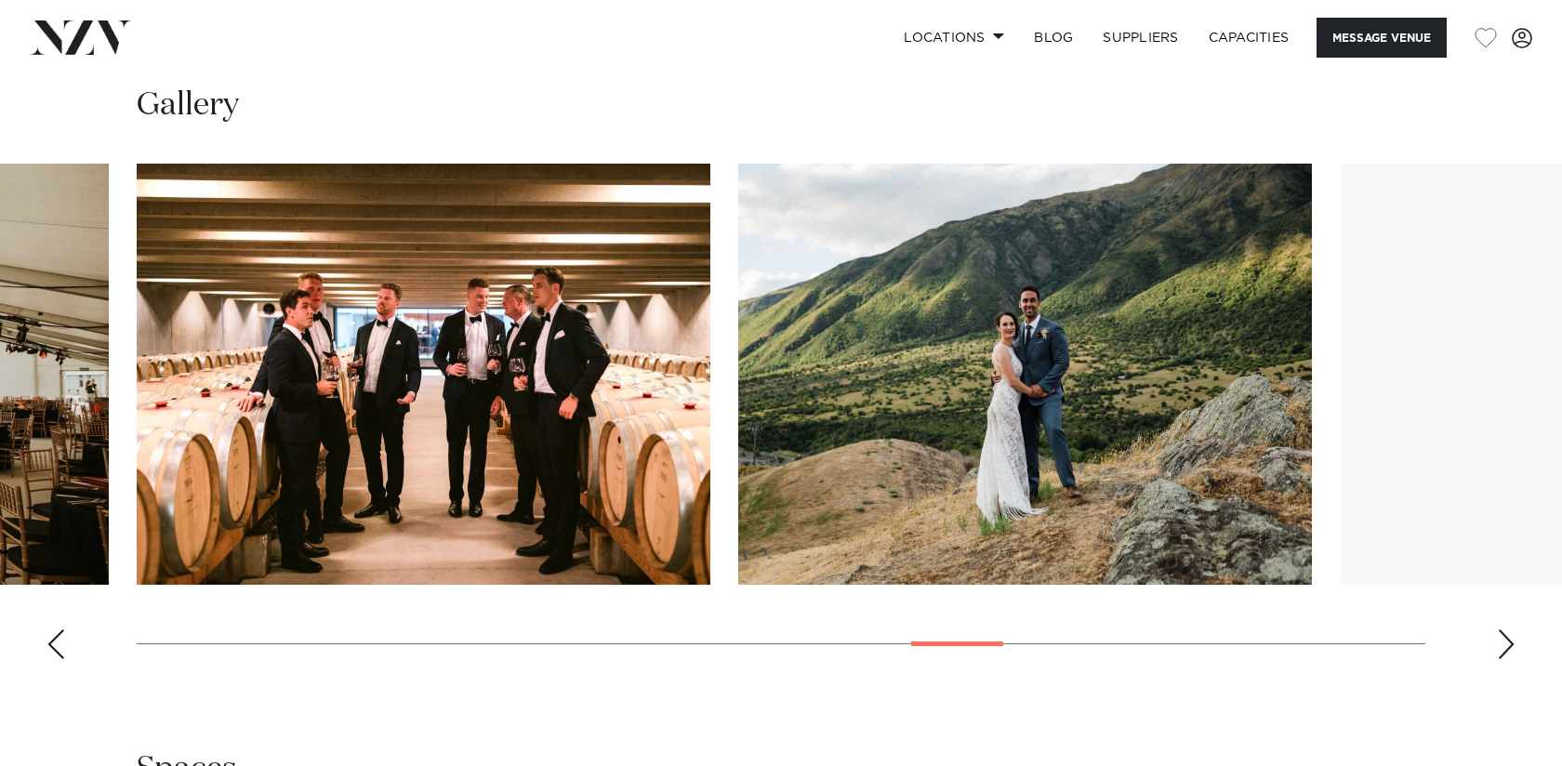
click at [1506, 651] on div "Next slide" at bounding box center [1506, 644] width 19 height 30
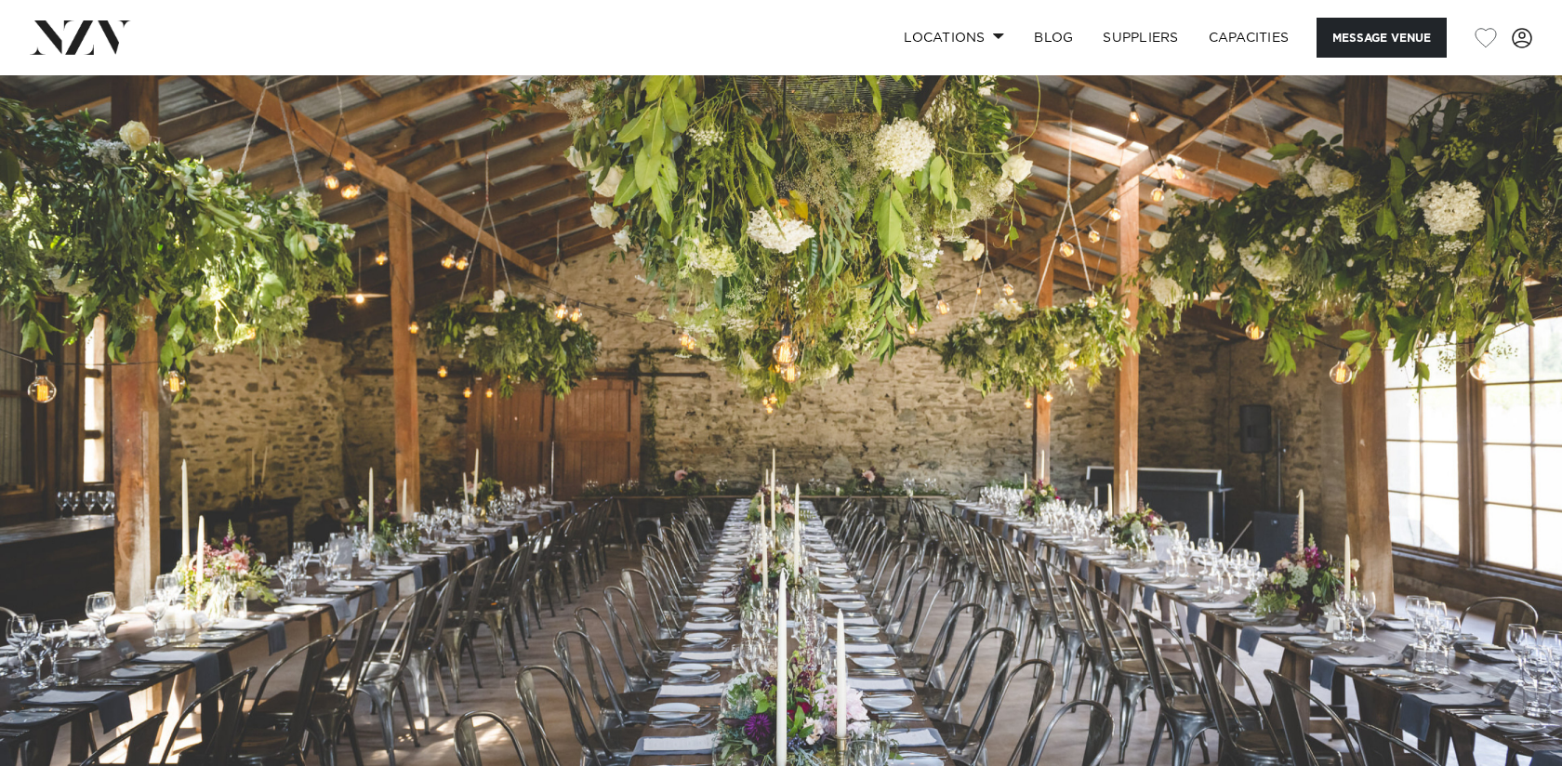
scroll to position [0, 0]
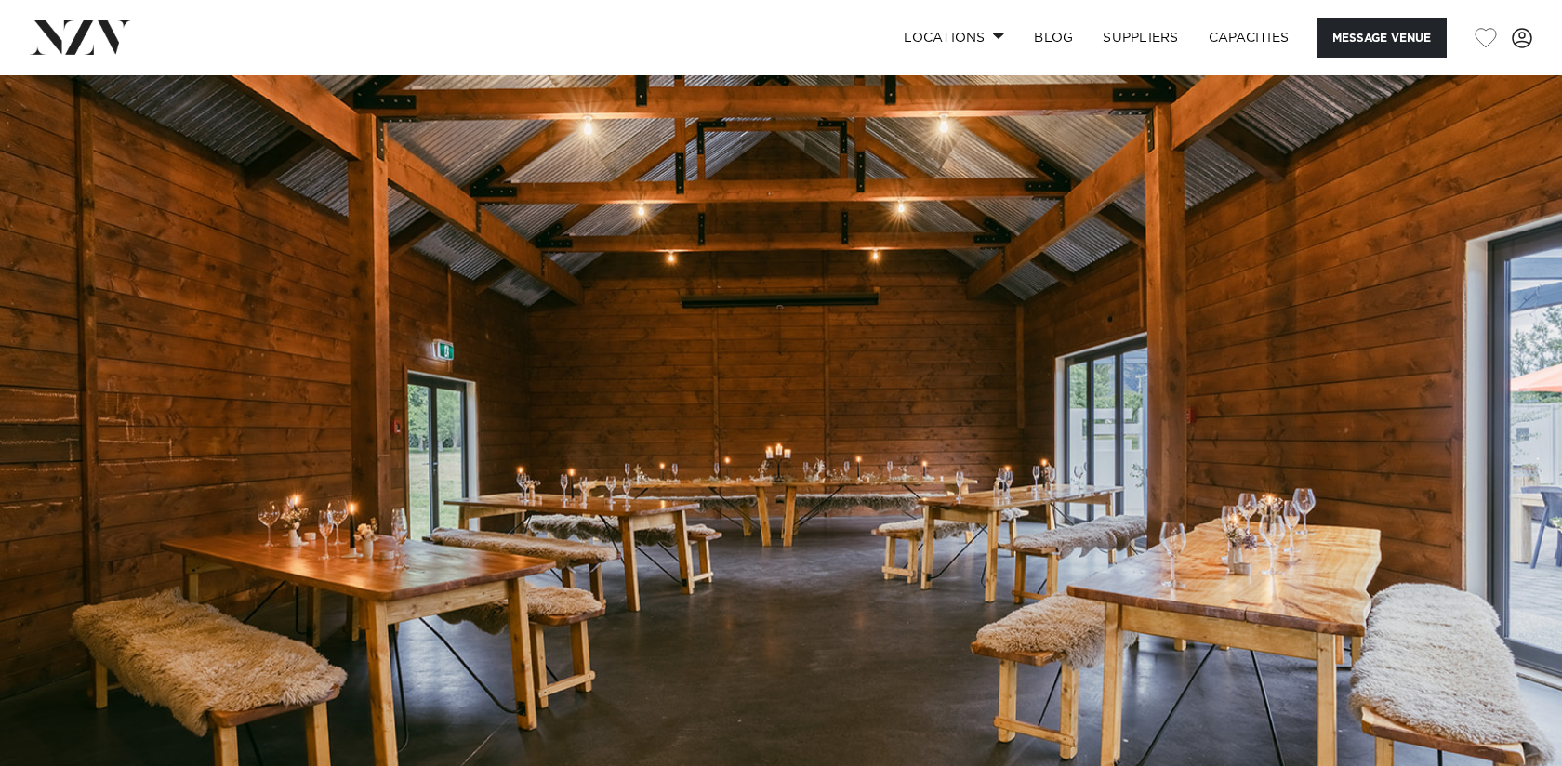
click at [1519, 421] on img at bounding box center [781, 441] width 1562 height 733
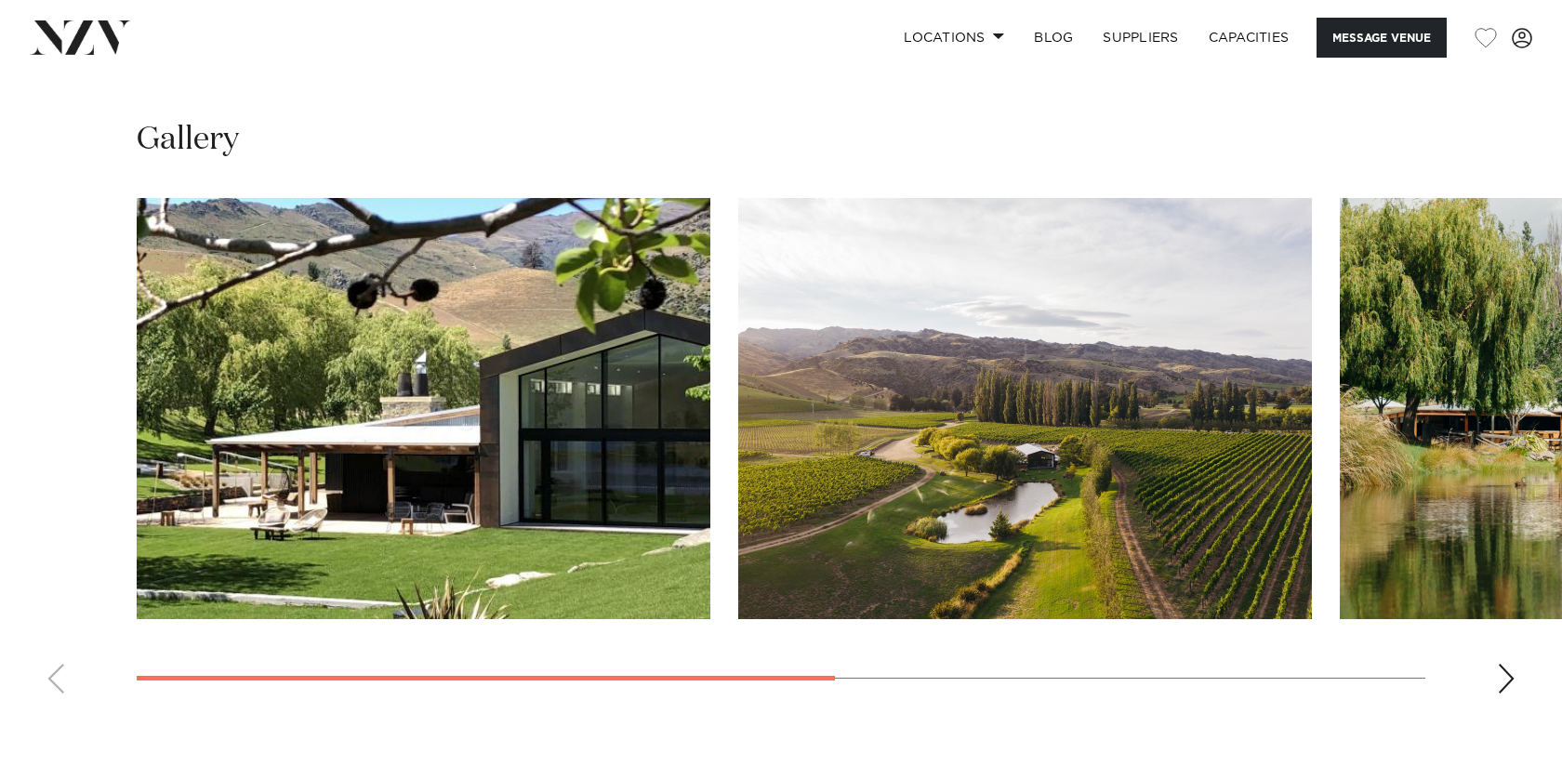
scroll to position [1374, 0]
click at [1508, 665] on div "Next slide" at bounding box center [1506, 680] width 19 height 30
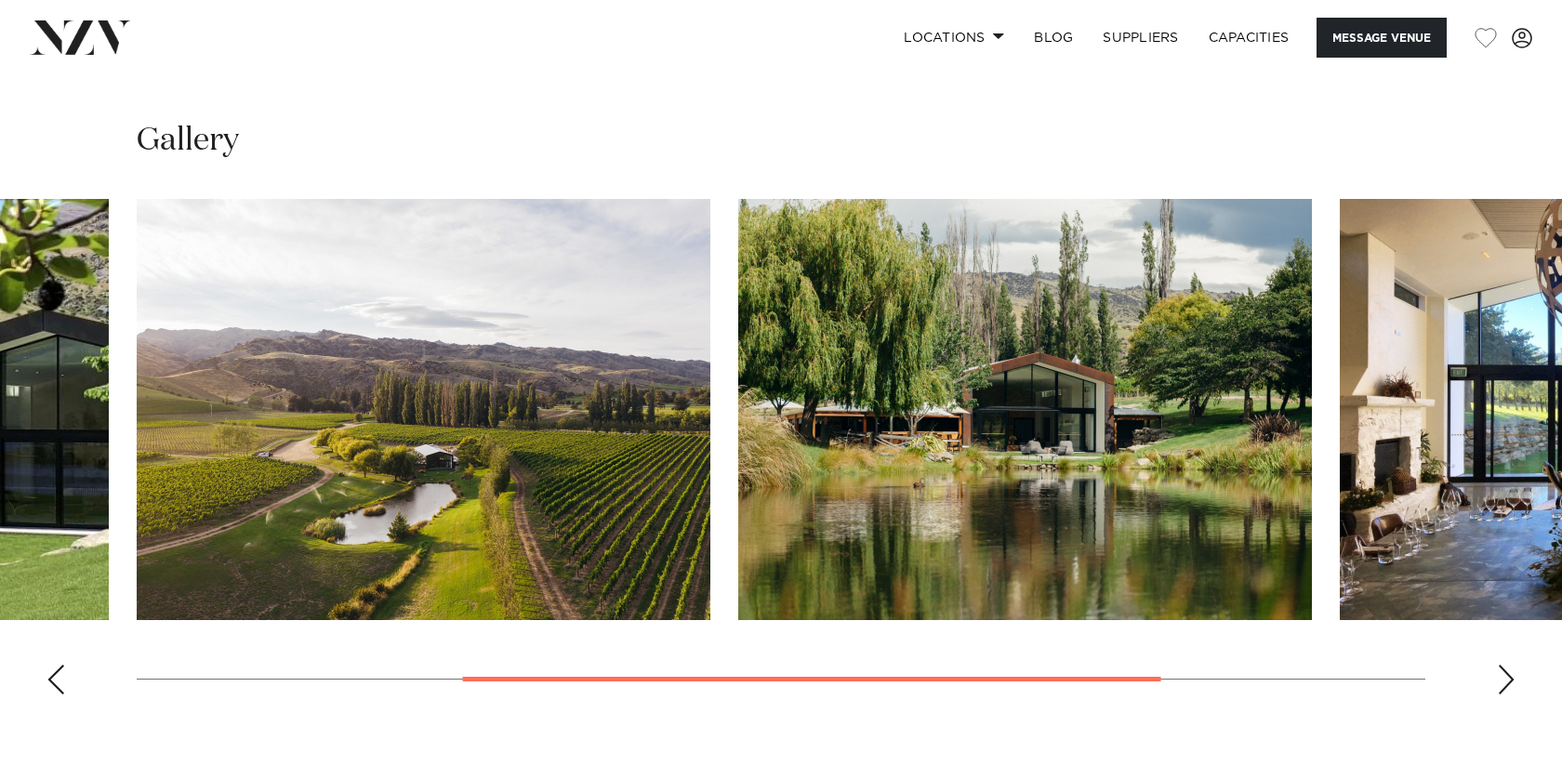
click at [1508, 665] on div "Next slide" at bounding box center [1506, 680] width 19 height 30
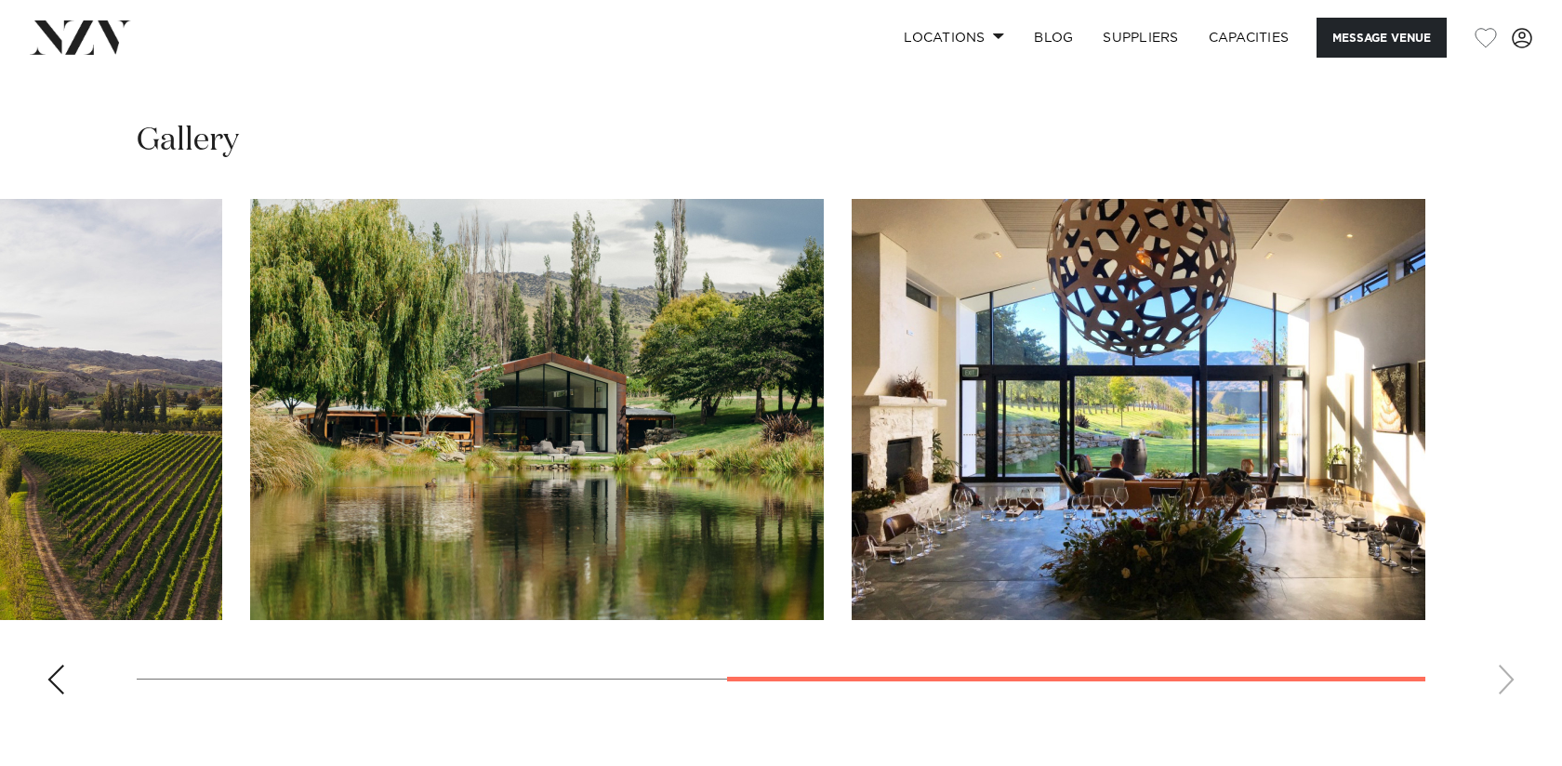
click at [1508, 653] on swiper-container at bounding box center [781, 454] width 1562 height 510
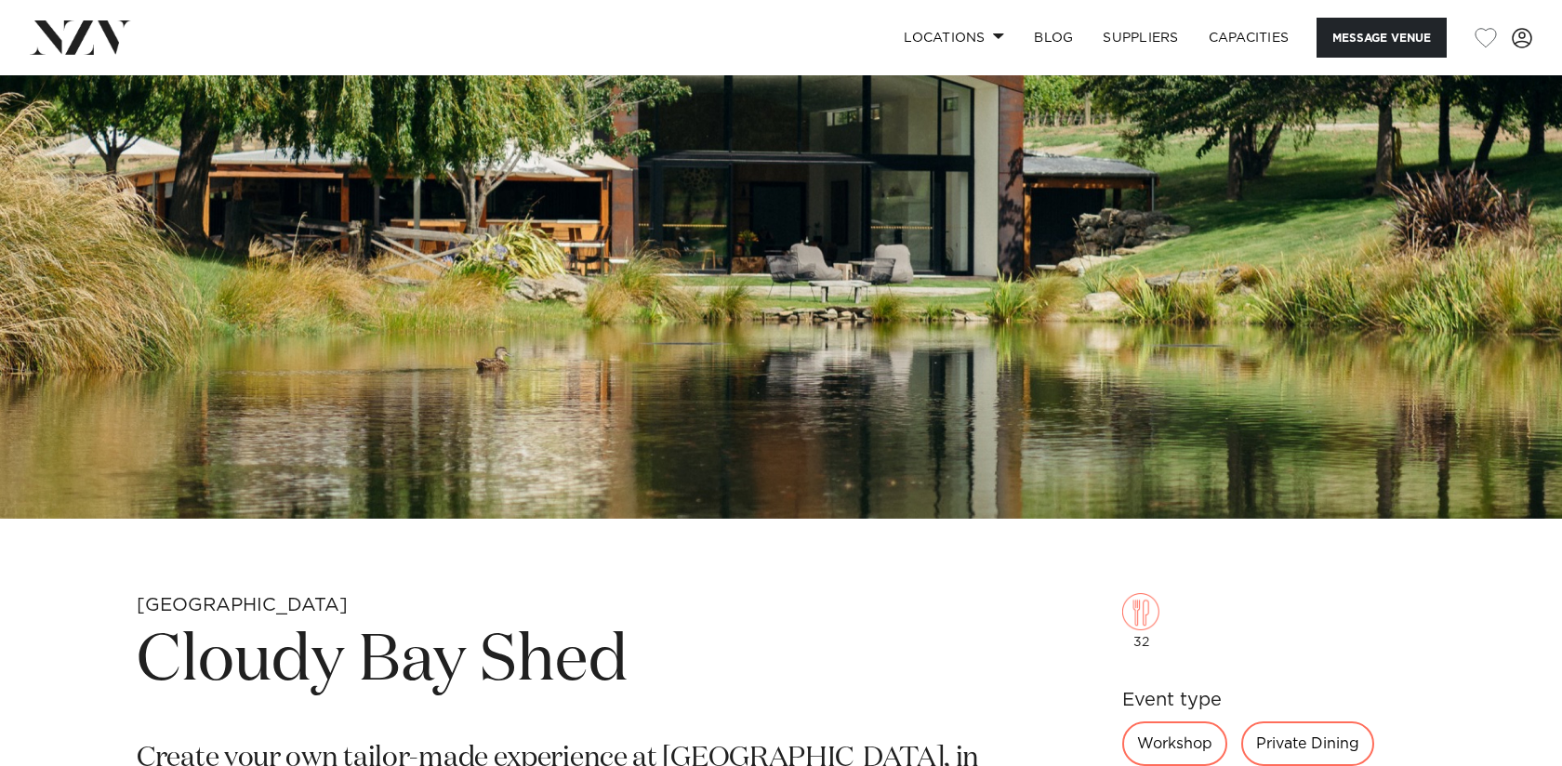
scroll to position [292, 0]
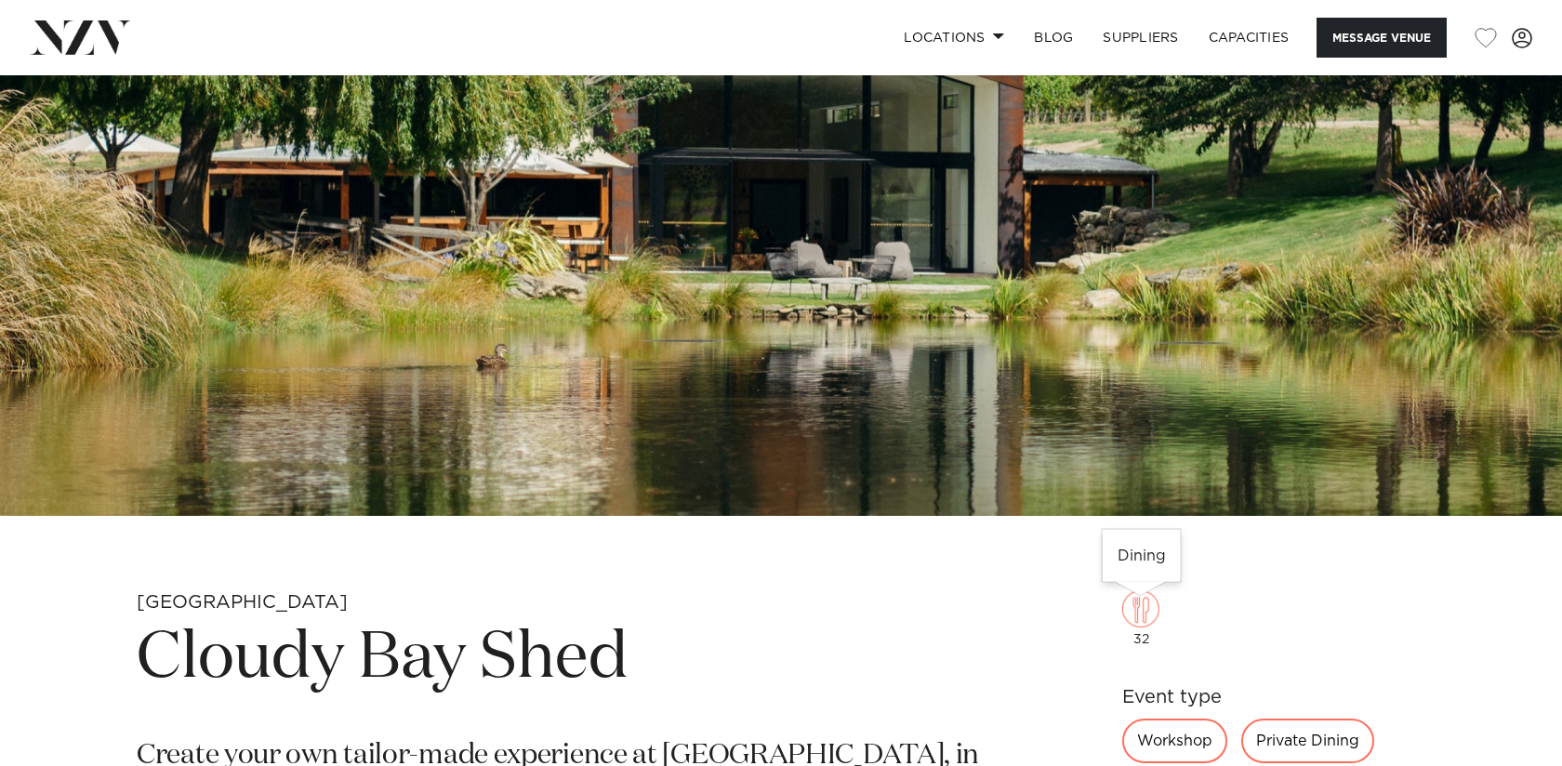
click at [1137, 613] on img at bounding box center [1140, 608] width 37 height 37
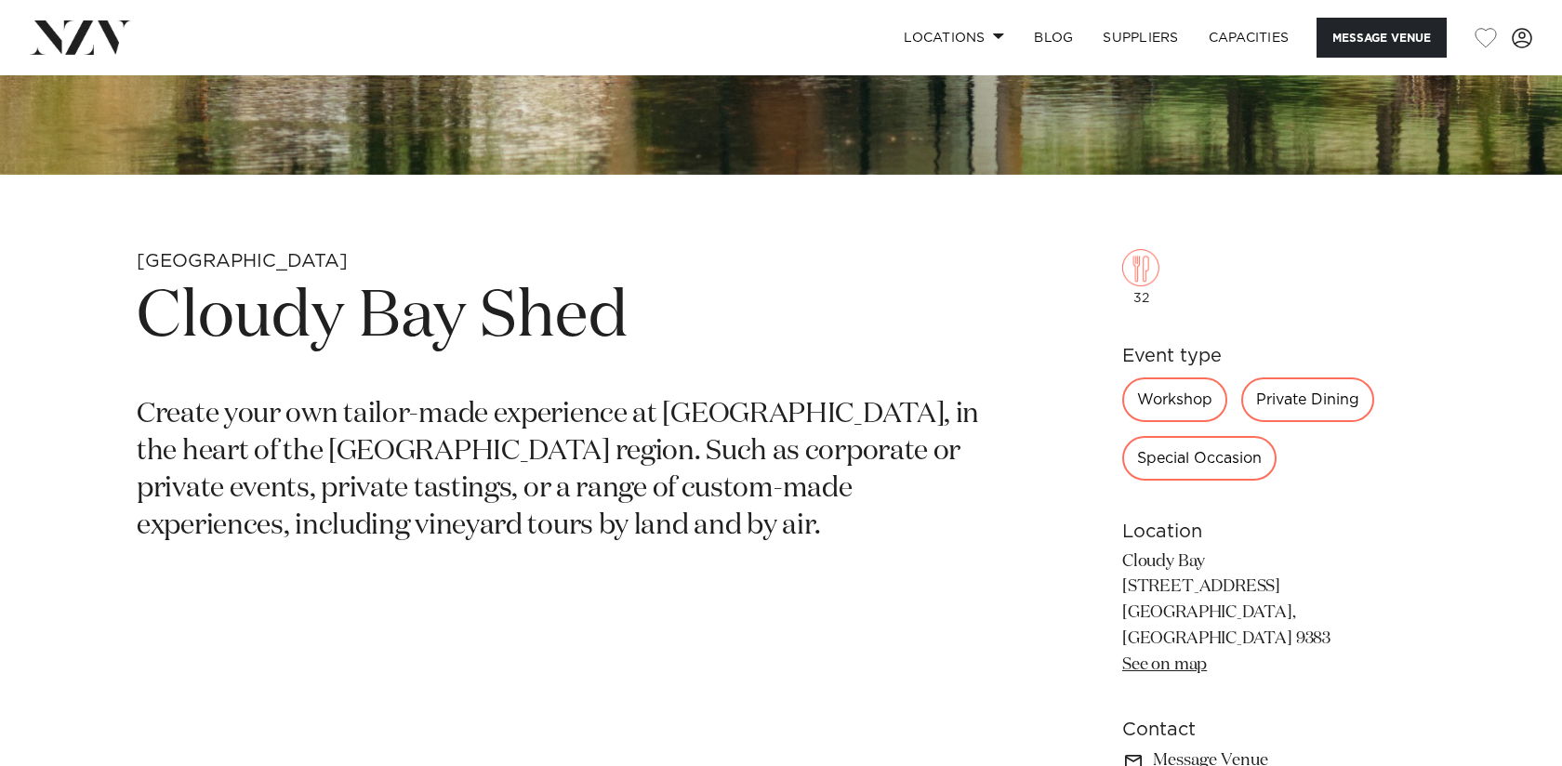
scroll to position [636, 0]
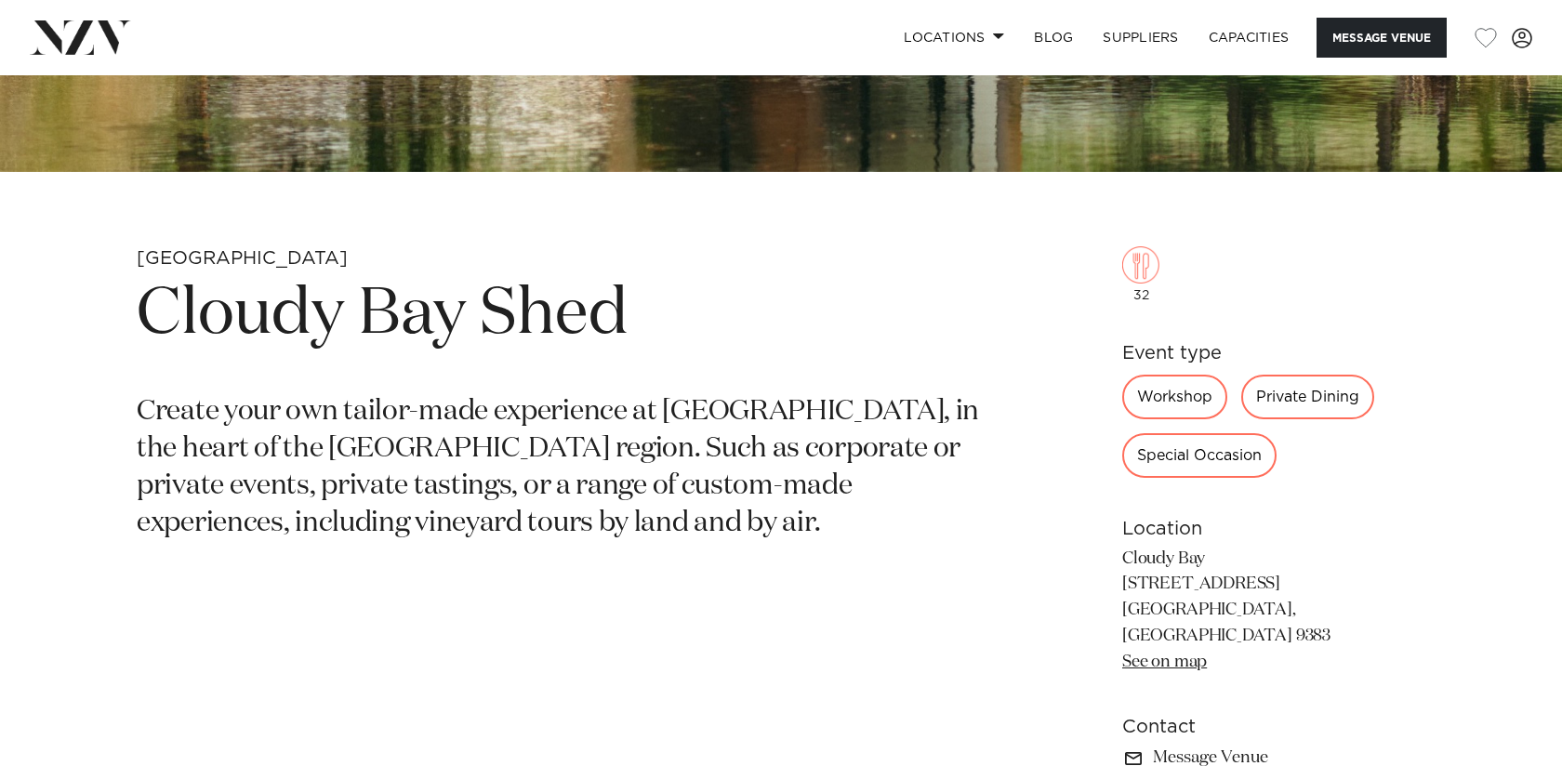
click at [1176, 486] on div "32 Event type Workshop Private Dining Special Occasion See more Location Cloudy…" at bounding box center [1273, 471] width 303 height 600
click at [1172, 468] on div "Special Occasion" at bounding box center [1199, 455] width 154 height 45
click at [1172, 465] on div "Special Occasion" at bounding box center [1199, 455] width 154 height 45
